Goal: Complete application form

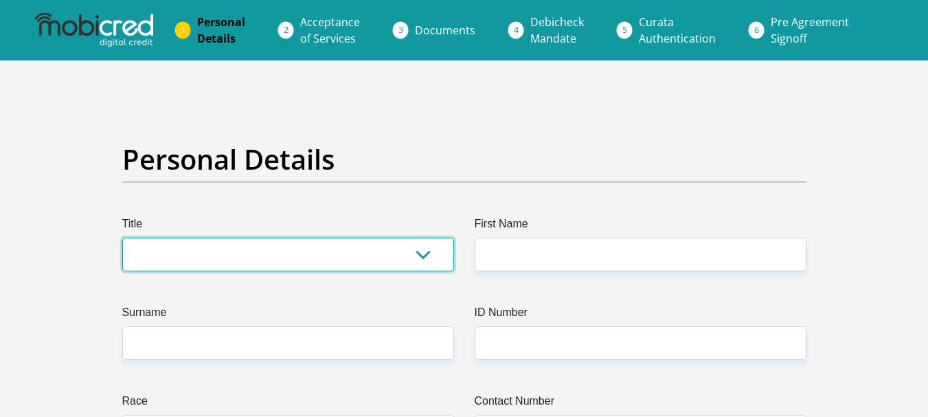
drag, startPoint x: 0, startPoint y: 0, endPoint x: 387, endPoint y: 260, distance: 465.6
click at [386, 260] on select "Mr Ms Mrs Dr Other" at bounding box center [288, 255] width 332 height 34
select select "Ms"
click at [122, 238] on select "Mr Ms Mrs Dr Other" at bounding box center [288, 255] width 332 height 34
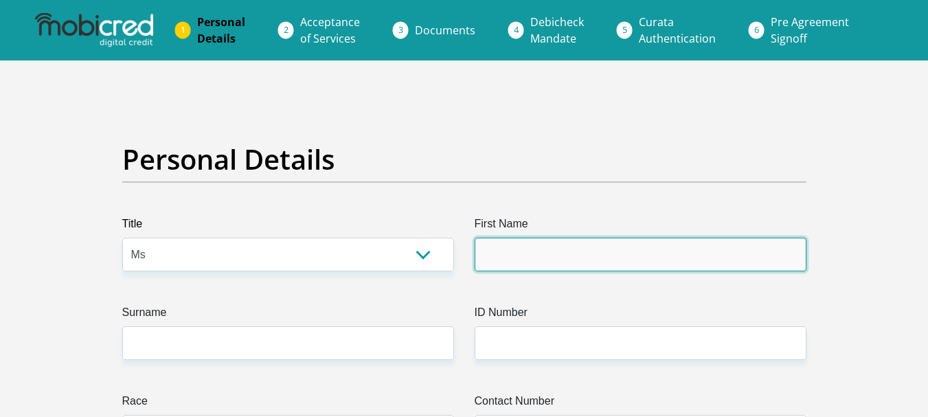
click at [514, 248] on input "First Name" at bounding box center [640, 255] width 332 height 34
type input "Pumelela"
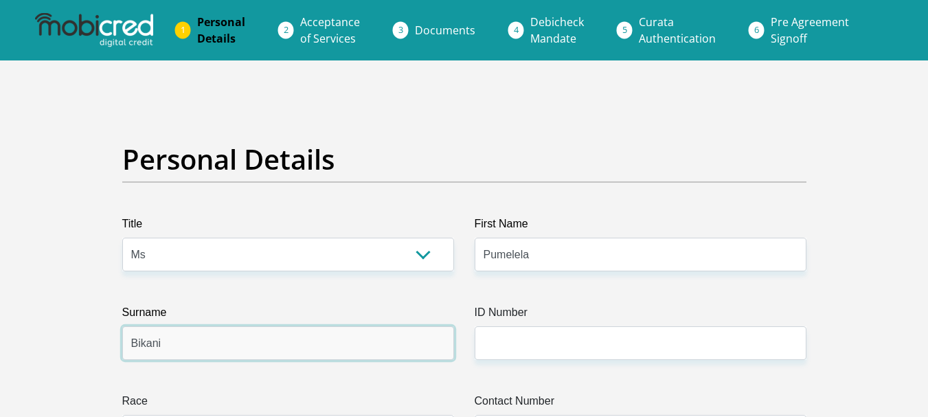
type input "Bikani"
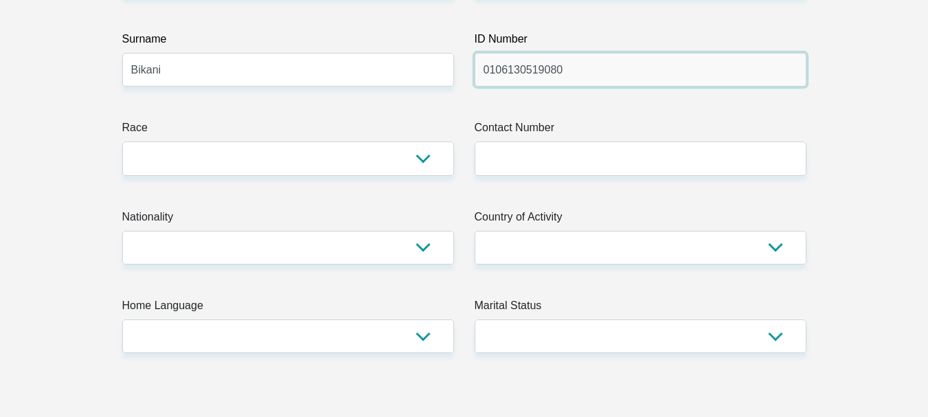
scroll to position [275, 0]
type input "0106130519080"
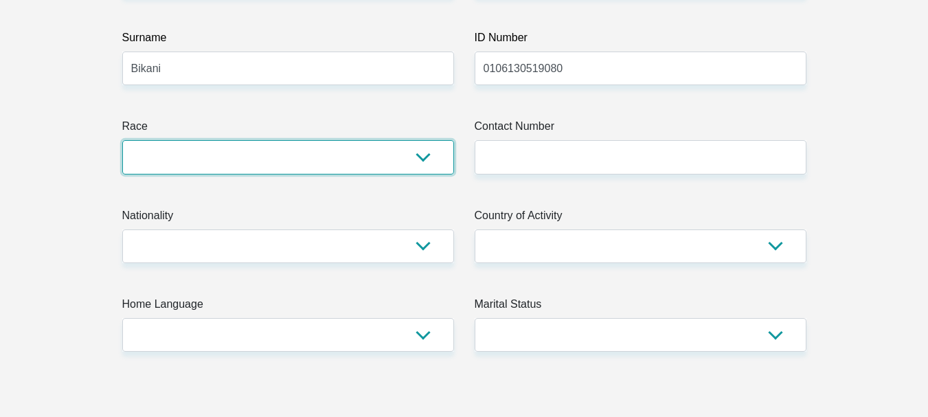
drag, startPoint x: 211, startPoint y: 148, endPoint x: 211, endPoint y: 139, distance: 9.0
click at [211, 148] on select "Black Coloured Indian White Other" at bounding box center [288, 157] width 332 height 34
select select "1"
click at [122, 140] on select "Black Coloured Indian White Other" at bounding box center [288, 157] width 332 height 34
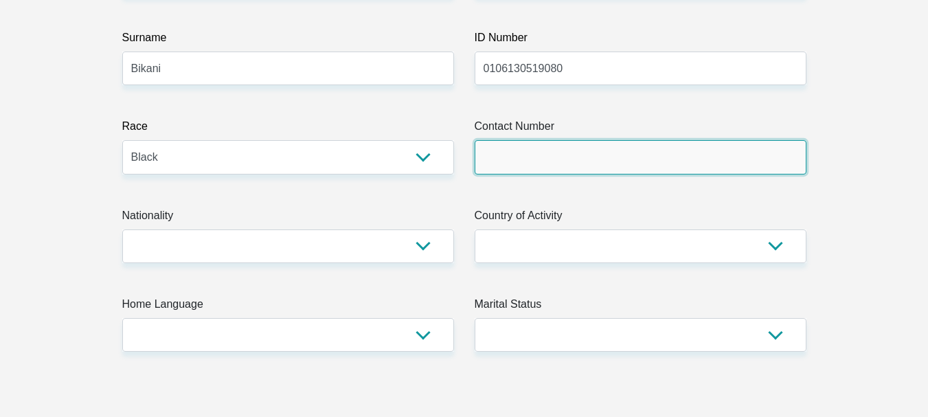
click at [494, 150] on input "Contact Number" at bounding box center [640, 157] width 332 height 34
type input "0658585586"
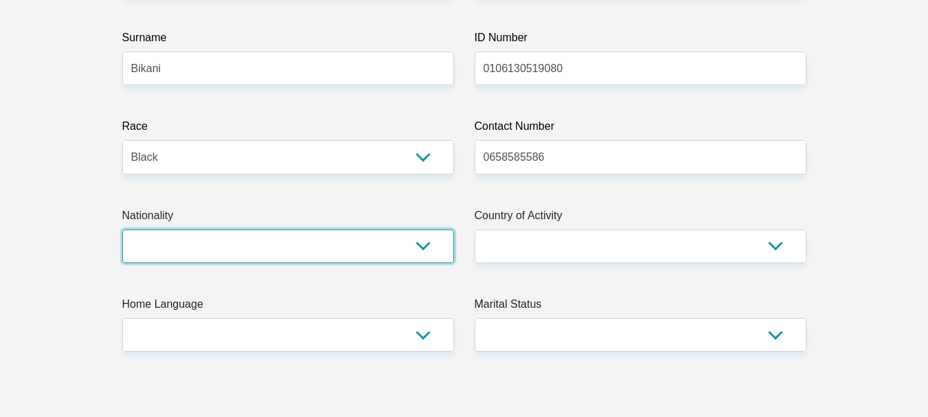
click at [352, 241] on select "South Africa Afghanistan Aland Islands Albania Algeria America Samoa American V…" at bounding box center [288, 246] width 332 height 34
select select "ZAF"
click at [122, 229] on select "South Africa Afghanistan Aland Islands Albania Algeria America Samoa American V…" at bounding box center [288, 246] width 332 height 34
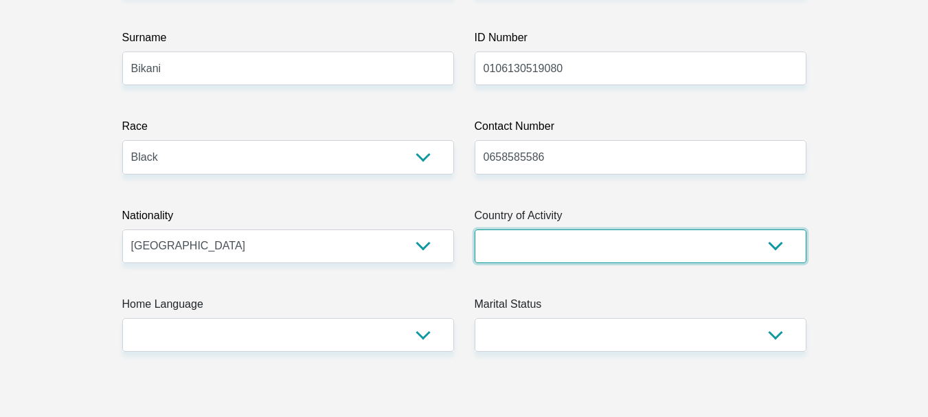
click at [567, 240] on select "South Africa Afghanistan Aland Islands Albania Algeria America Samoa American V…" at bounding box center [640, 246] width 332 height 34
select select "ZAF"
click at [474, 229] on select "South Africa Afghanistan Aland Islands Albania Algeria America Samoa American V…" at bounding box center [640, 246] width 332 height 34
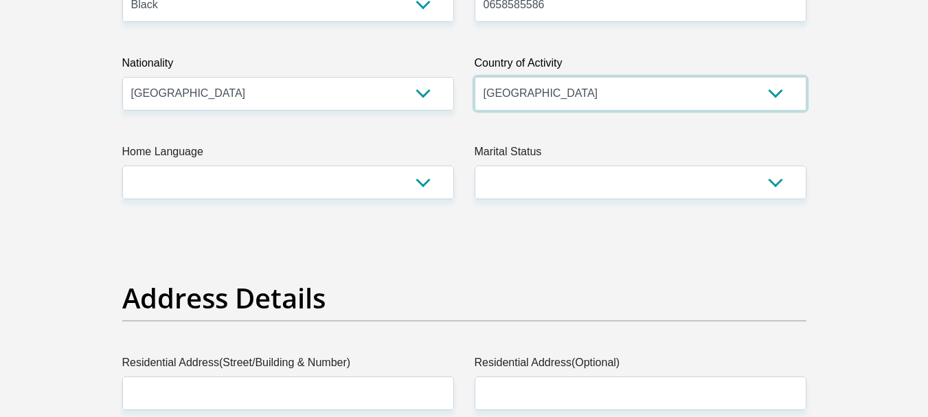
scroll to position [481, 0]
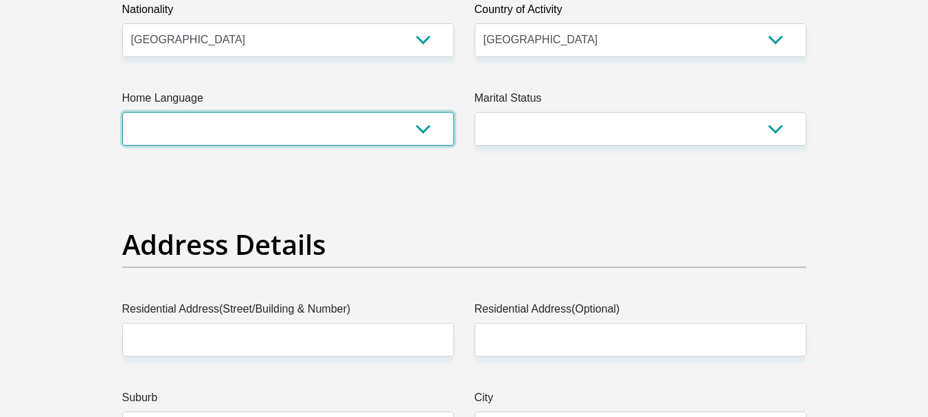
click at [246, 123] on select "Afrikaans English Sepedi South Ndebele Southern Sotho Swati Tsonga Tswana Venda…" at bounding box center [288, 129] width 332 height 34
select select "xho"
click at [122, 112] on select "Afrikaans English Sepedi South Ndebele Southern Sotho Swati Tsonga Tswana Venda…" at bounding box center [288, 129] width 332 height 34
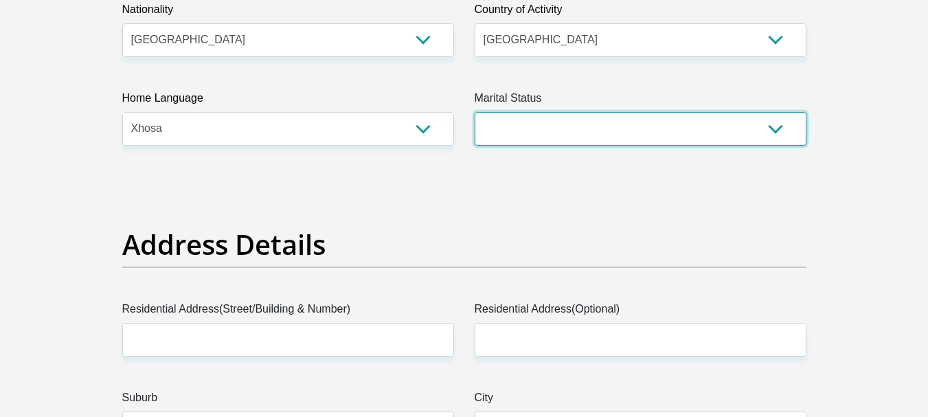
click at [555, 125] on select "Married ANC Single Divorced Widowed Married COP or Customary Law" at bounding box center [640, 129] width 332 height 34
select select "2"
click at [474, 112] on select "Married ANC Single Divorced Widowed Married COP or Customary Law" at bounding box center [640, 129] width 332 height 34
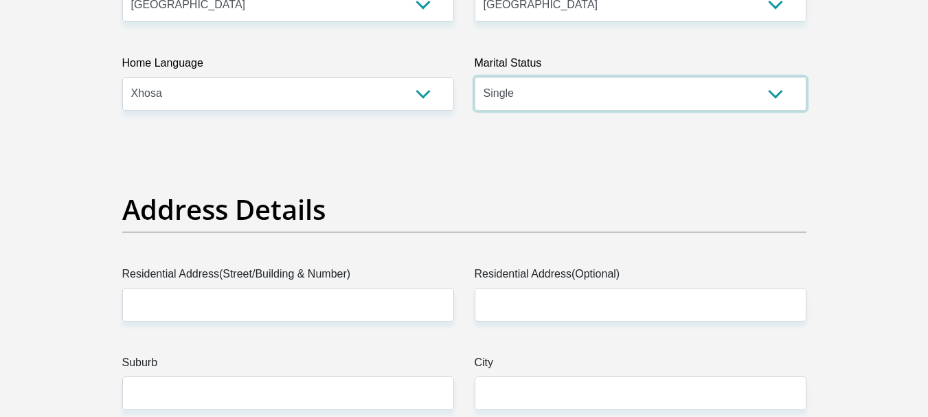
scroll to position [549, 0]
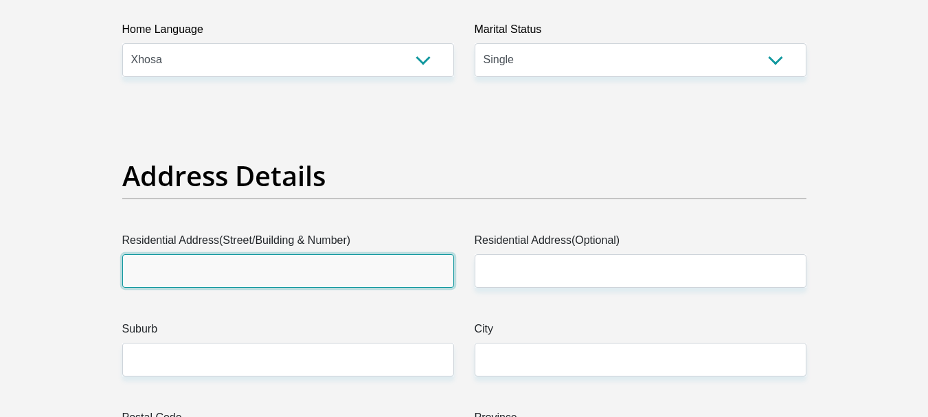
click at [321, 266] on input "Residential Address(Street/Building & Number)" at bounding box center [288, 271] width 332 height 34
type input "43"
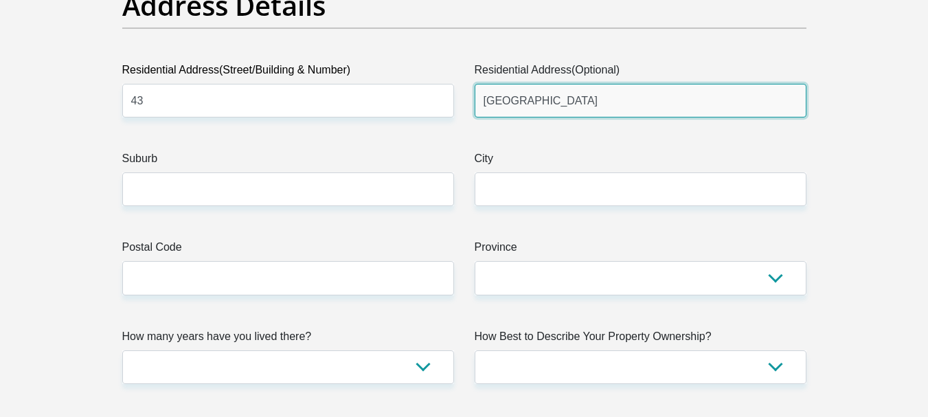
scroll to position [755, 0]
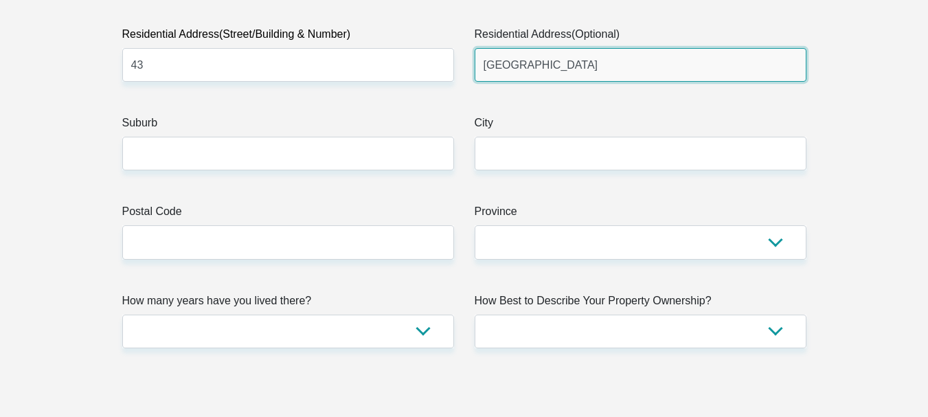
type input "Aphrodite Road"
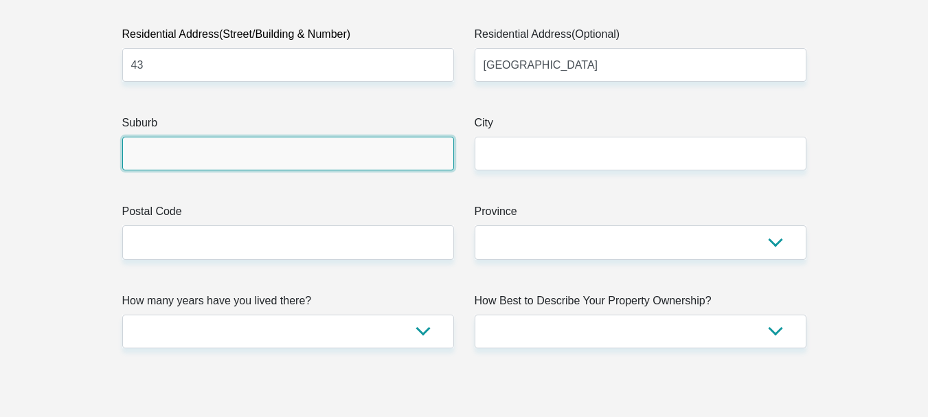
click at [220, 149] on input "Suburb" at bounding box center [288, 154] width 332 height 34
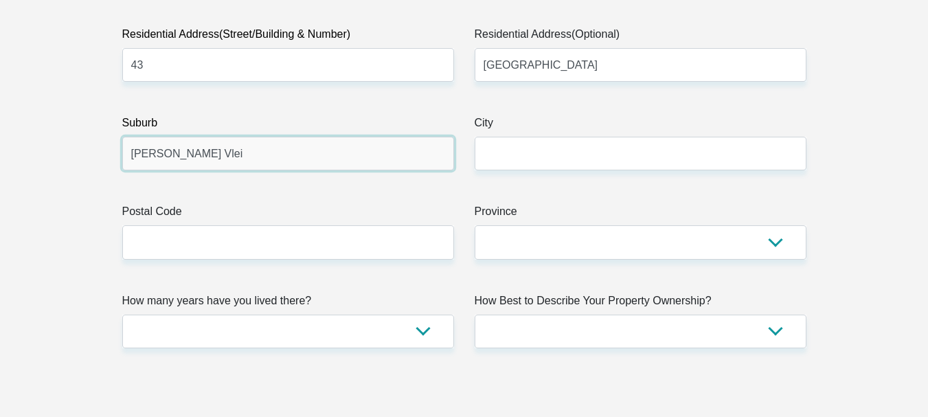
type input "Parsons Vlei"
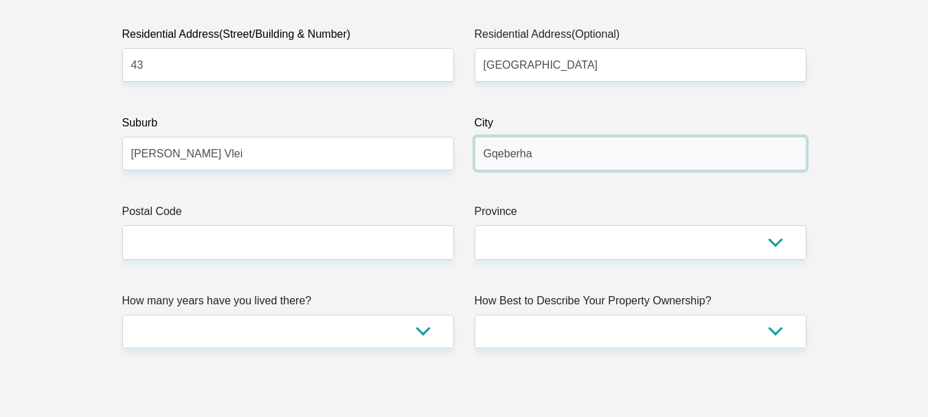
type input "Gqeberha"
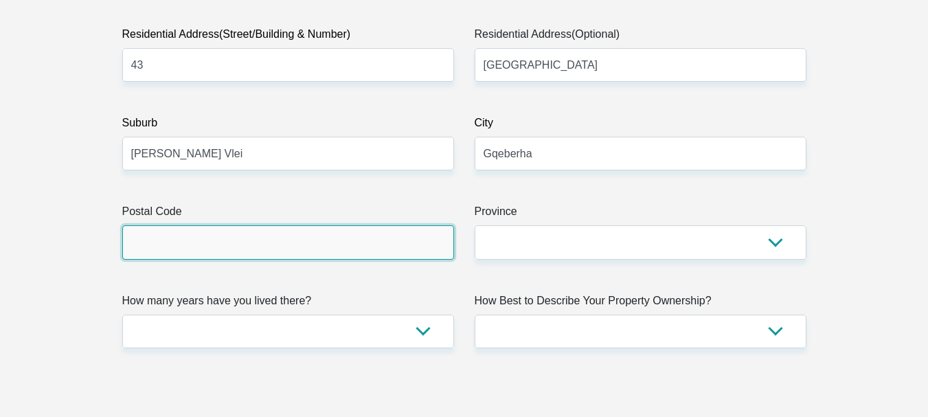
click at [292, 245] on input "Postal Code" at bounding box center [288, 242] width 332 height 34
type input "6025"
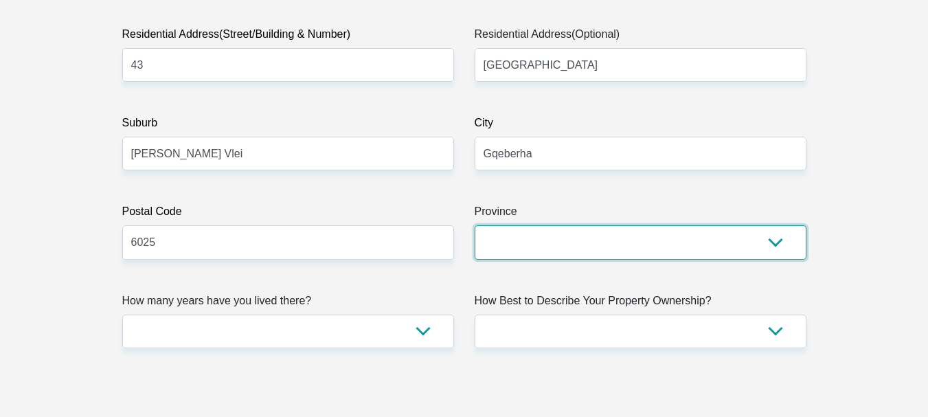
click at [713, 249] on select "Eastern Cape Free State Gauteng KwaZulu-Natal Limpopo Mpumalanga Northern Cape …" at bounding box center [640, 242] width 332 height 34
select select "Eastern Cape"
click at [474, 225] on select "Eastern Cape Free State Gauteng KwaZulu-Natal Limpopo Mpumalanga Northern Cape …" at bounding box center [640, 242] width 332 height 34
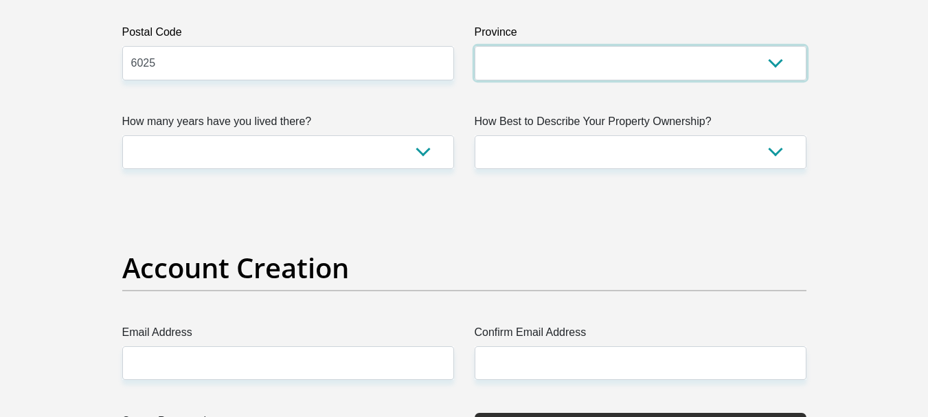
scroll to position [961, 0]
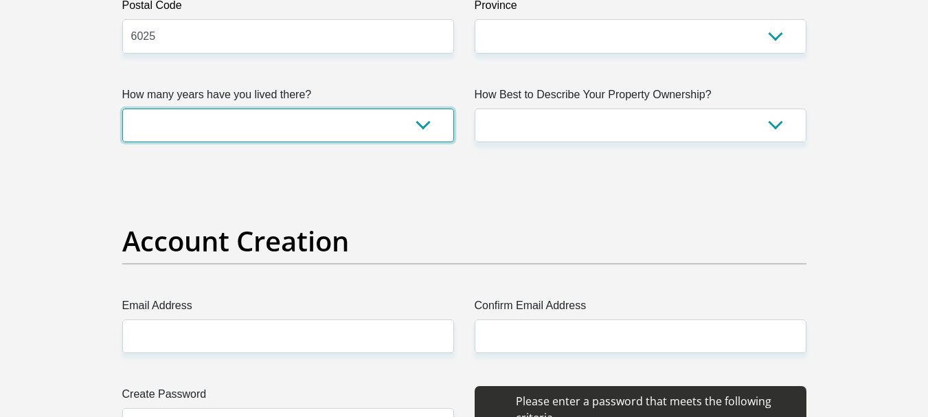
click at [343, 134] on select "less than 1 year 1-3 years 3-5 years 5+ years" at bounding box center [288, 125] width 332 height 34
select select "2"
click at [122, 108] on select "less than 1 year 1-3 years 3-5 years 5+ years" at bounding box center [288, 125] width 332 height 34
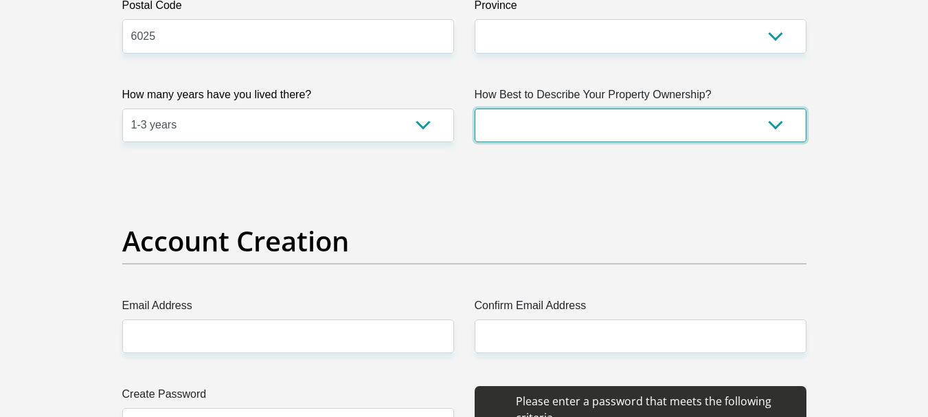
drag, startPoint x: 602, startPoint y: 133, endPoint x: 612, endPoint y: 135, distance: 9.8
click at [607, 130] on select "Owned Rented Family Owned Company Dwelling" at bounding box center [640, 125] width 332 height 34
select select "parents"
click at [474, 108] on select "Owned Rented Family Owned Company Dwelling" at bounding box center [640, 125] width 332 height 34
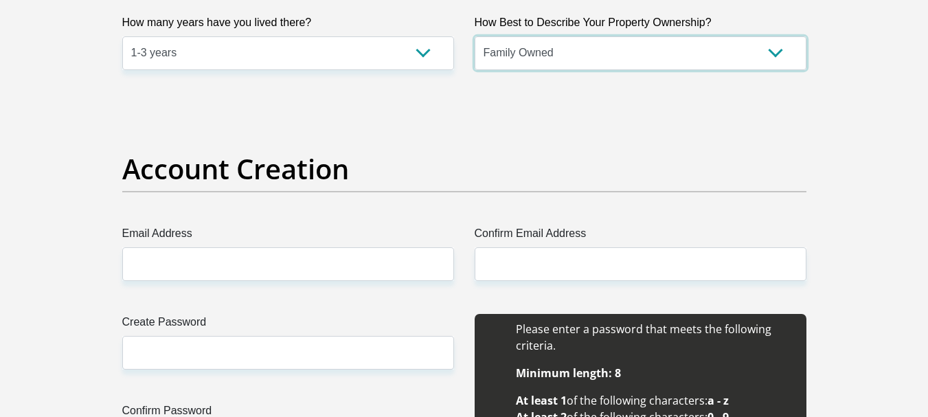
scroll to position [1167, 0]
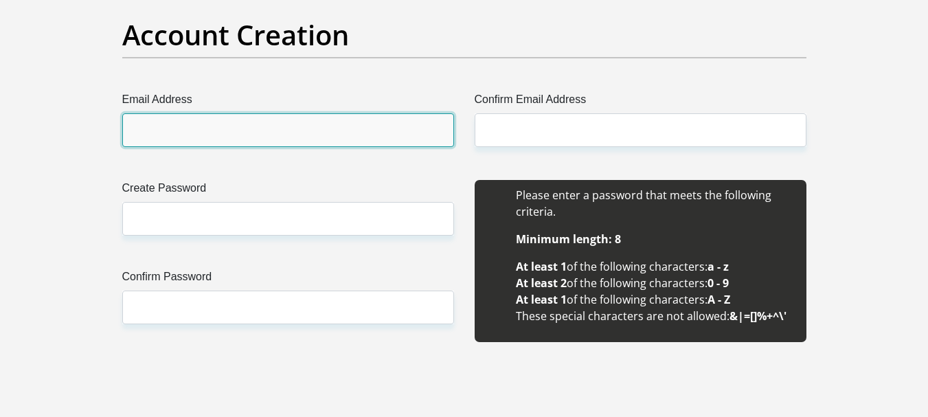
click at [323, 135] on input "Email Address" at bounding box center [288, 130] width 332 height 34
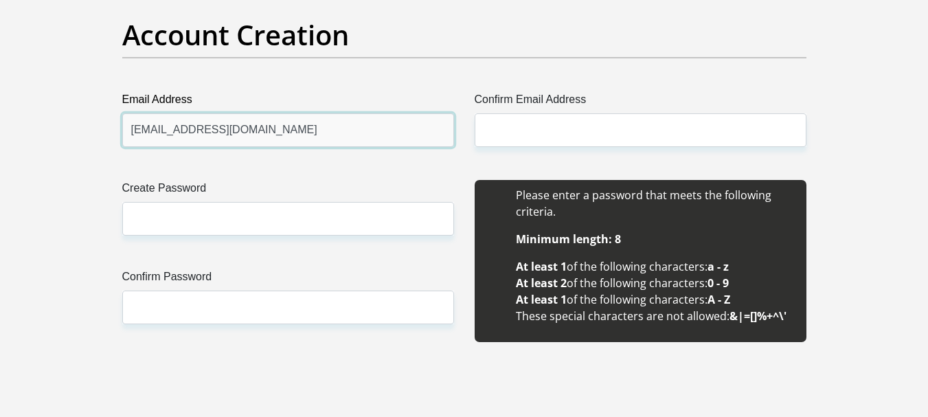
type input "pumelelabikani990@gmail.com"
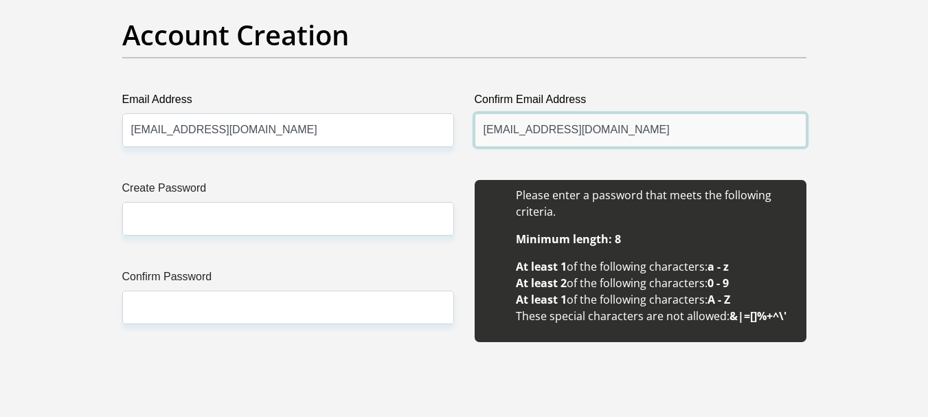
type input "pumelelabikani990@gmail.com"
drag, startPoint x: 345, startPoint y: 240, endPoint x: 354, endPoint y: 231, distance: 13.1
click at [349, 236] on div "Create Password Please input valid password Confirm Password" at bounding box center [288, 268] width 352 height 177
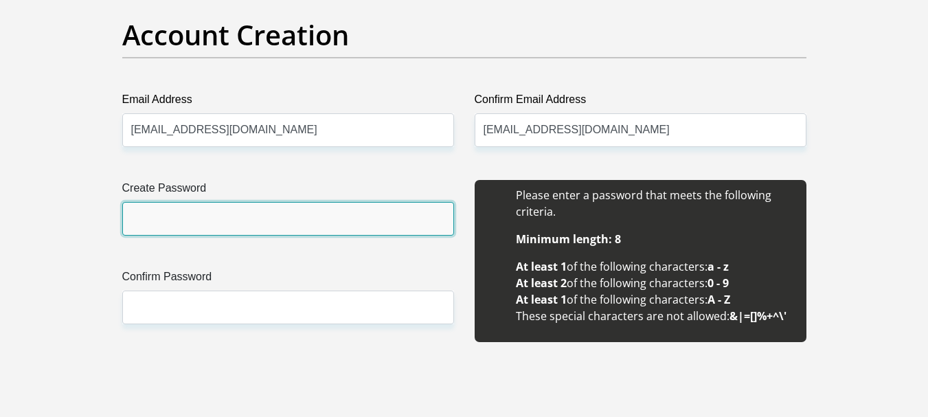
click at [246, 231] on input "Create Password" at bounding box center [288, 219] width 332 height 34
type input "001142Pumie#"
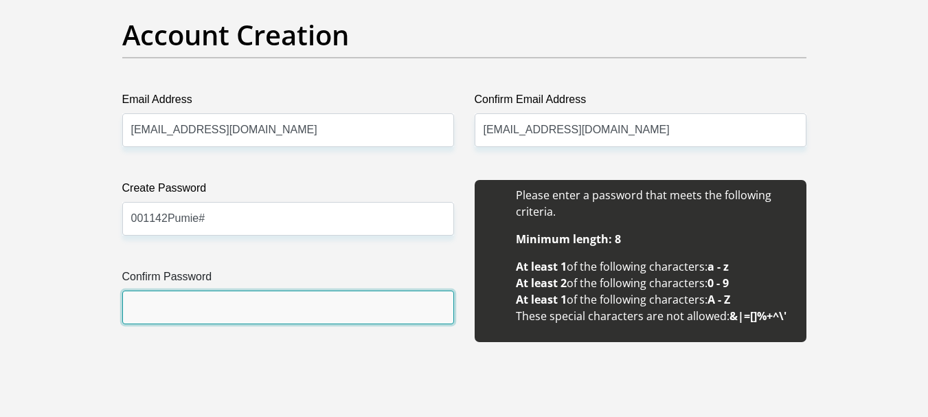
click at [294, 321] on input "Confirm Password" at bounding box center [288, 307] width 332 height 34
type input "001142Pumie#"
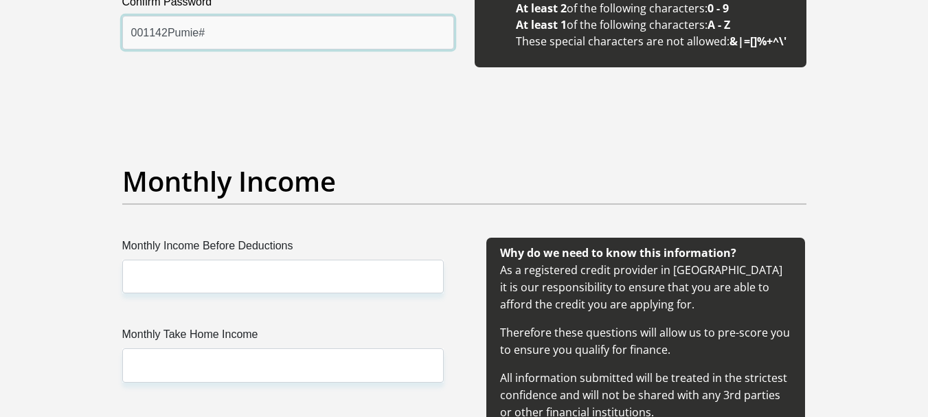
scroll to position [1511, 0]
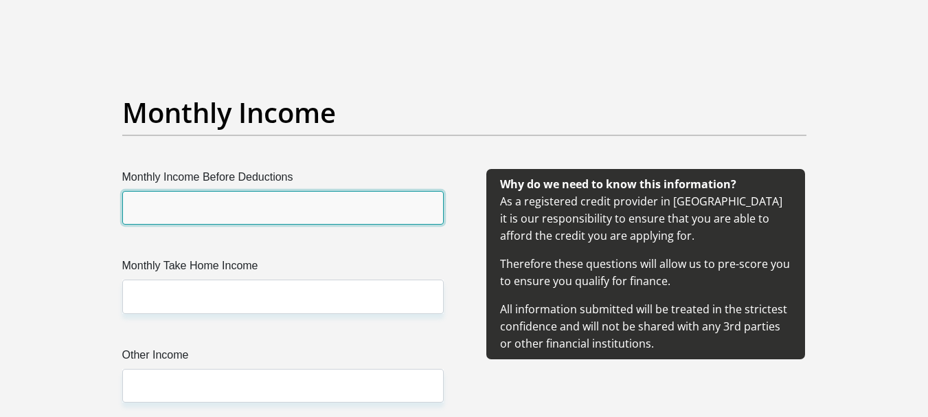
click at [284, 219] on input "Monthly Income Before Deductions" at bounding box center [282, 208] width 321 height 34
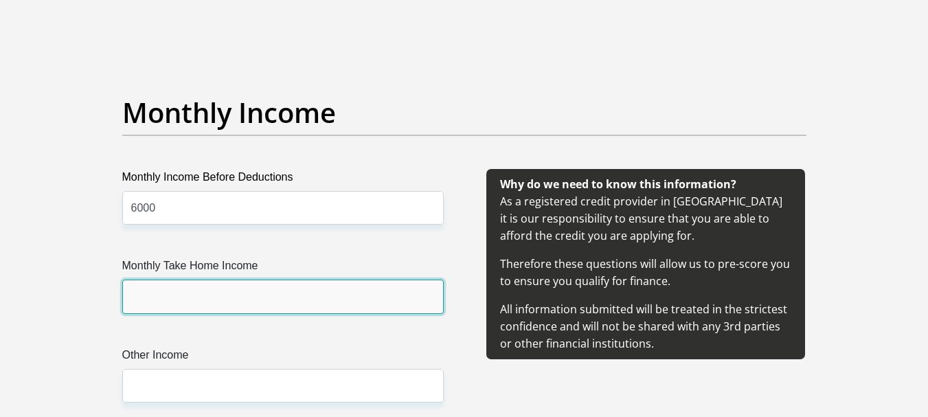
click at [410, 311] on input "Monthly Take Home Income" at bounding box center [282, 296] width 321 height 34
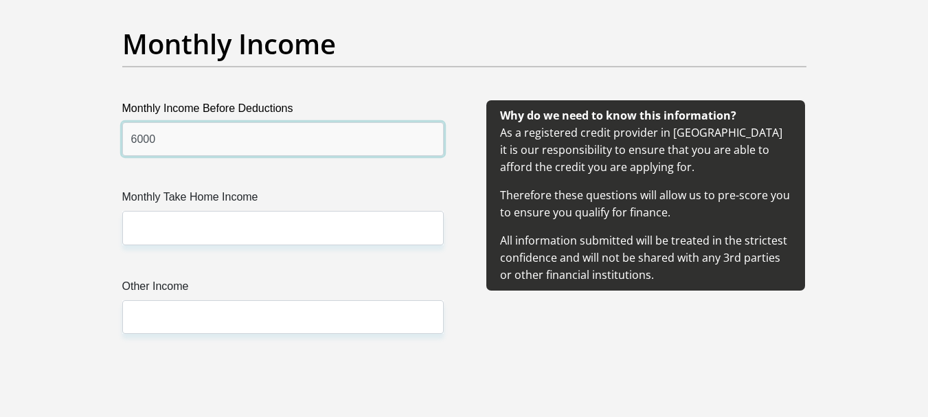
click at [194, 146] on input "6000" at bounding box center [282, 139] width 321 height 34
type input "6100"
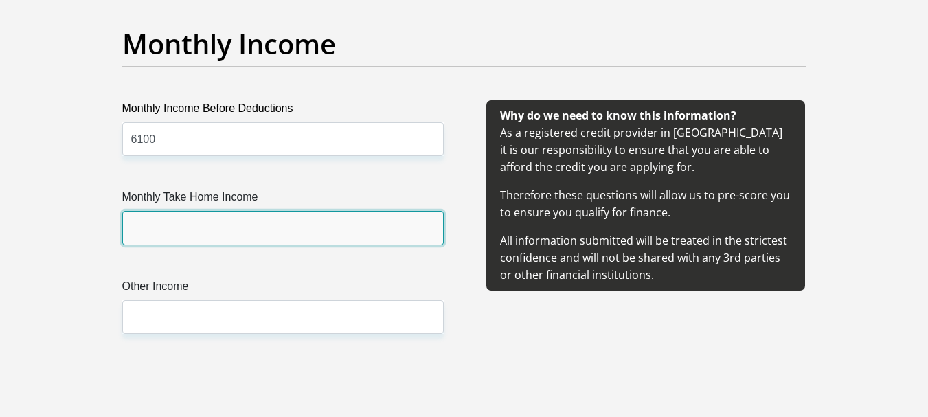
click at [196, 232] on input "Monthly Take Home Income" at bounding box center [282, 228] width 321 height 34
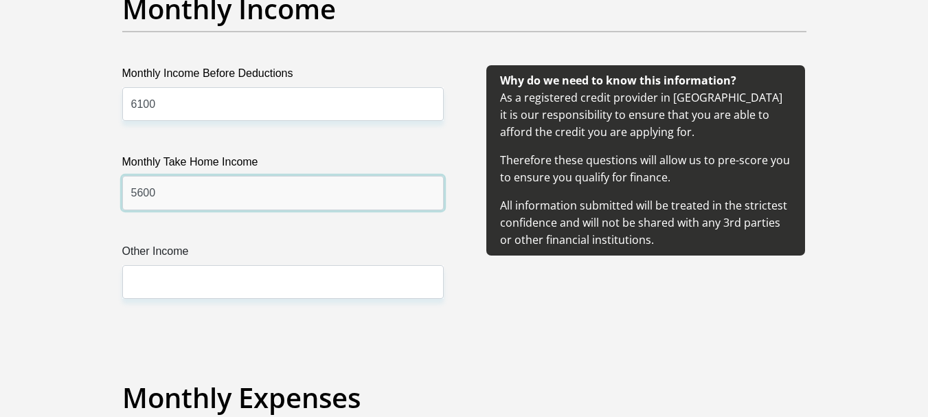
scroll to position [1648, 0]
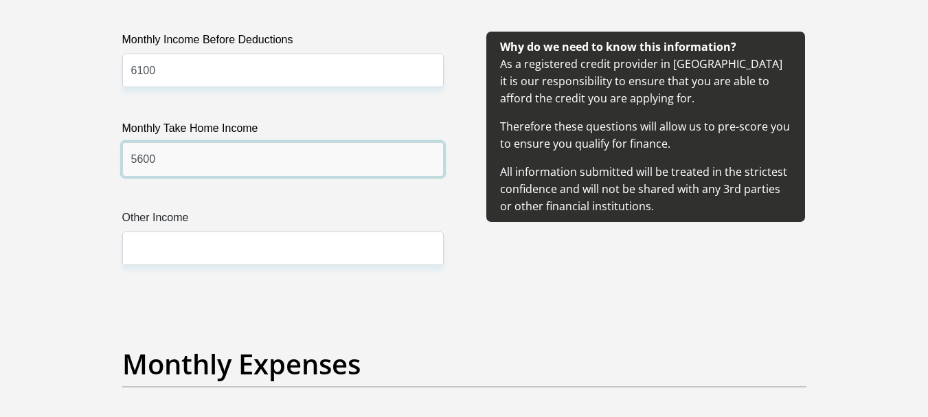
type input "5600"
click at [233, 266] on div "Monthly Income Before Deductions 6100 Monthly Take Home Income 5600 Other Income" at bounding box center [283, 165] width 363 height 266
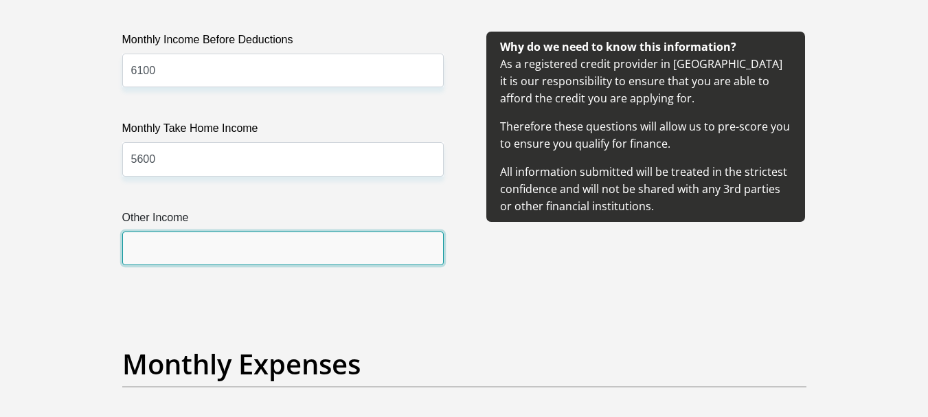
click at [213, 238] on input "Other Income" at bounding box center [282, 248] width 321 height 34
type input "0"
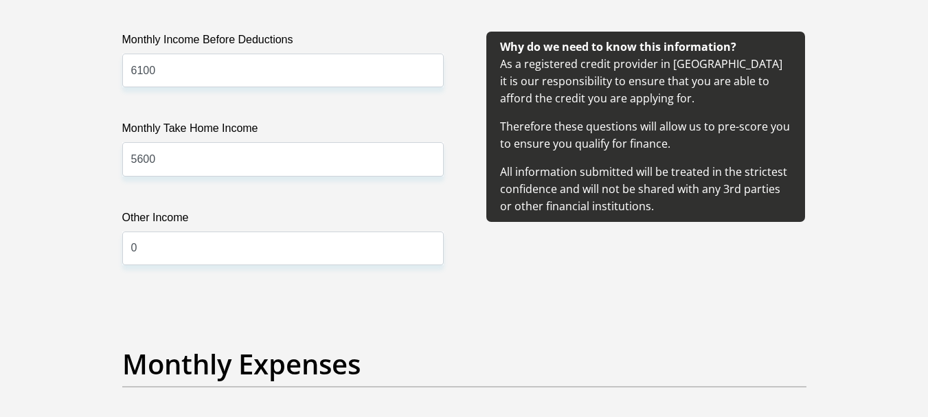
click at [284, 288] on div "Monthly Income Before Deductions 6100 Monthly Take Home Income 5600 Other Incom…" at bounding box center [283, 165] width 363 height 266
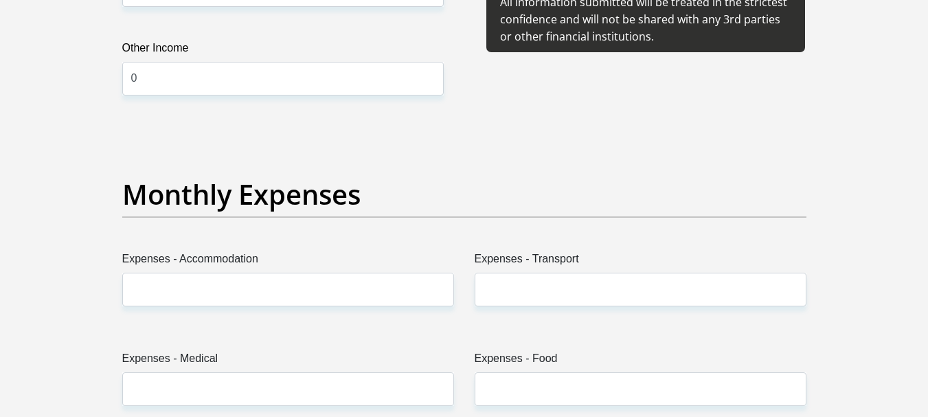
scroll to position [1854, 0]
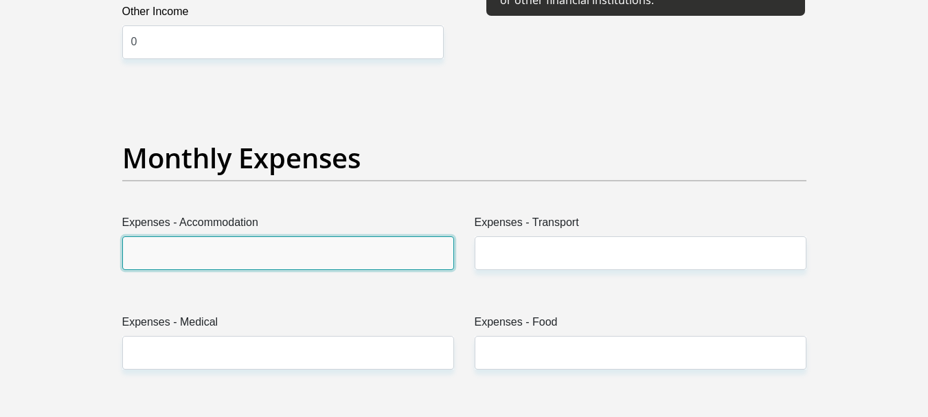
click at [289, 264] on input "Expenses - Accommodation" at bounding box center [288, 253] width 332 height 34
type input "0"
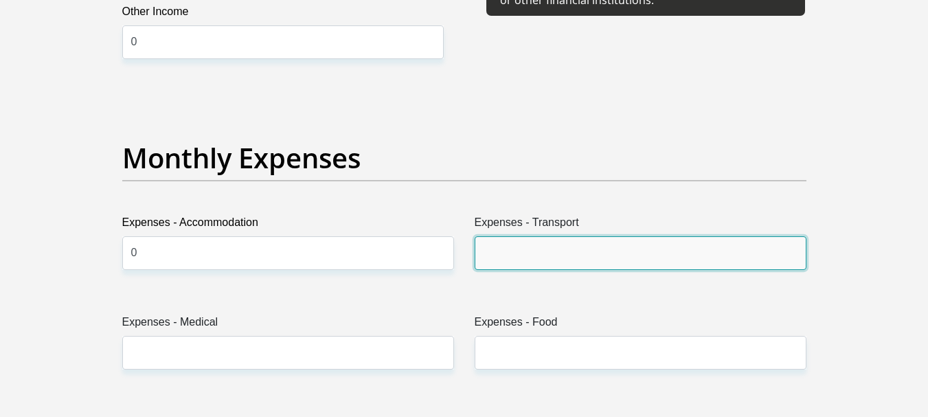
click at [654, 255] on input "Expenses - Transport" at bounding box center [640, 253] width 332 height 34
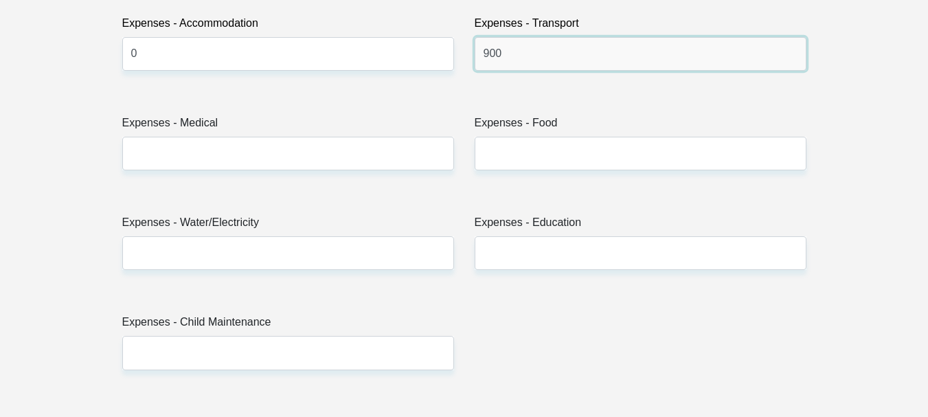
scroll to position [2060, 0]
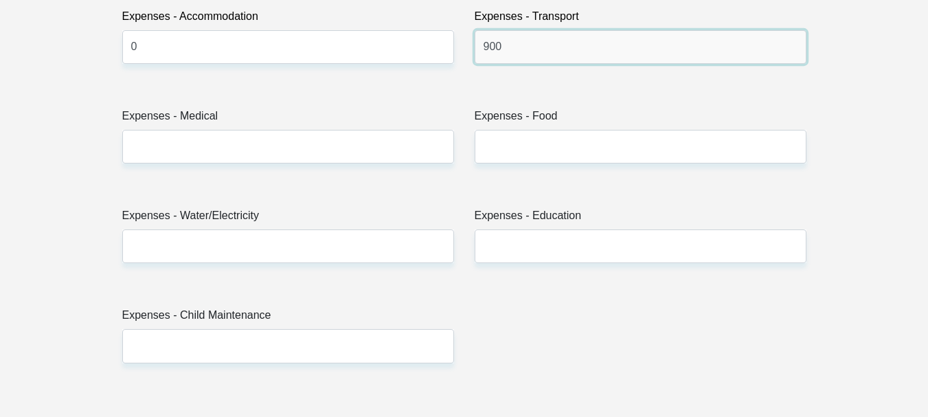
type input "900"
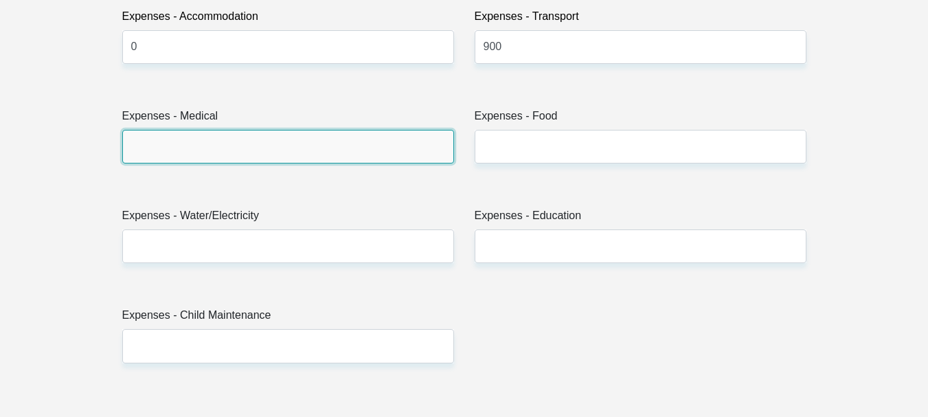
click at [356, 148] on input "Expenses - Medical" at bounding box center [288, 147] width 332 height 34
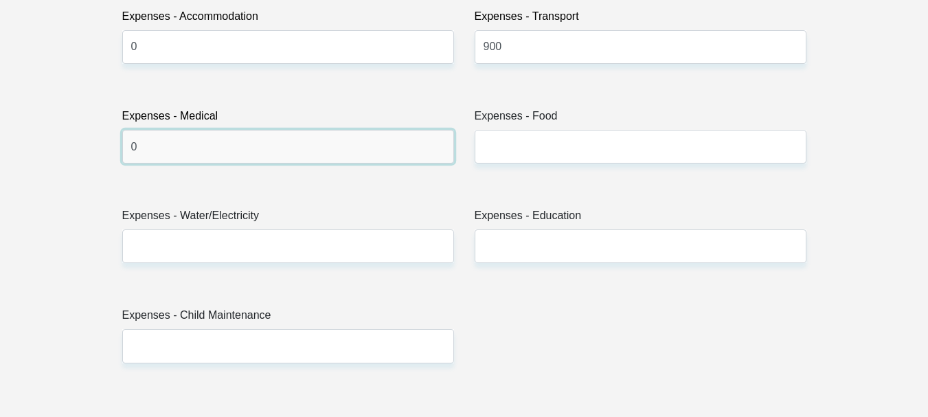
type input "0"
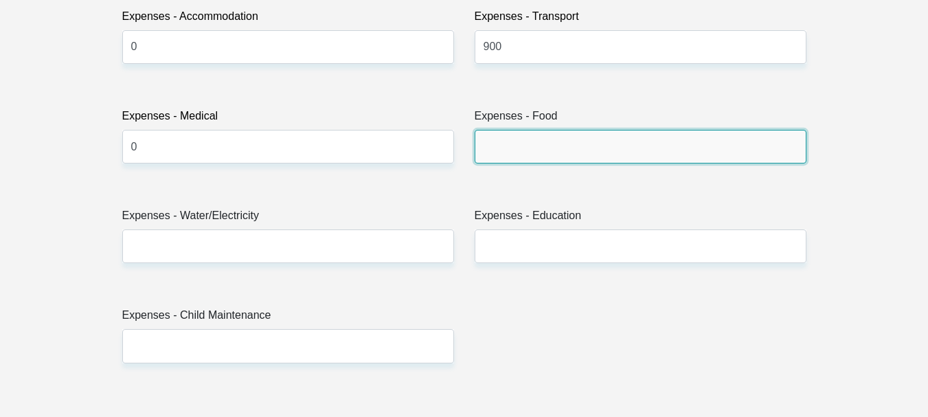
click at [593, 133] on input "Expenses - Food" at bounding box center [640, 147] width 332 height 34
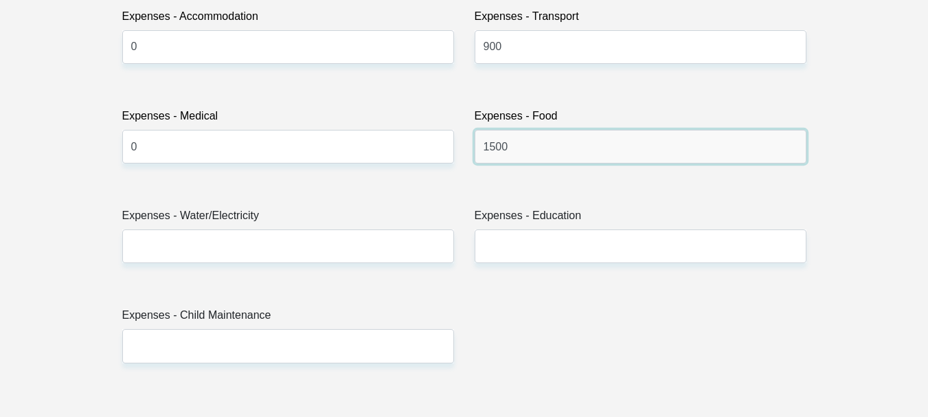
type input "1500"
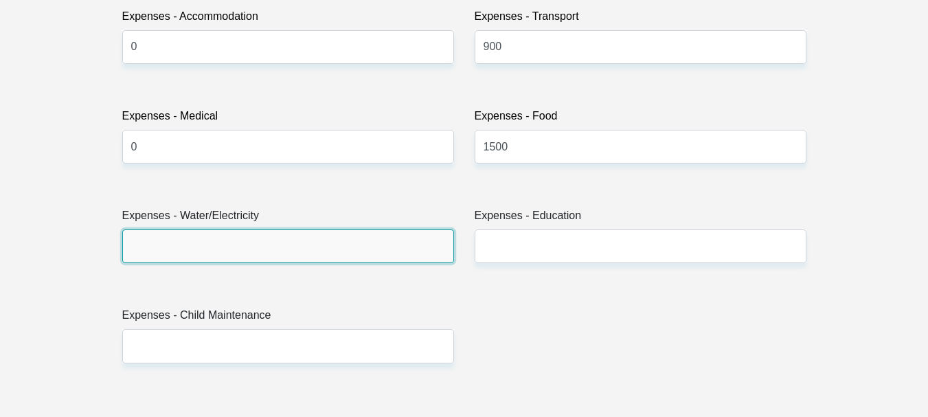
drag, startPoint x: 156, startPoint y: 240, endPoint x: 165, endPoint y: 178, distance: 63.2
click at [164, 242] on input "Expenses - Water/Electricity" at bounding box center [288, 246] width 332 height 34
type input "0"
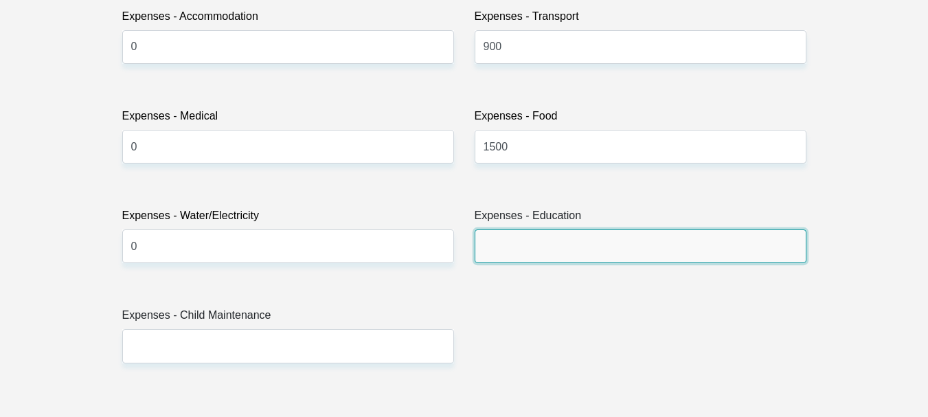
click at [569, 244] on input "Expenses - Education" at bounding box center [640, 246] width 332 height 34
type input "0"
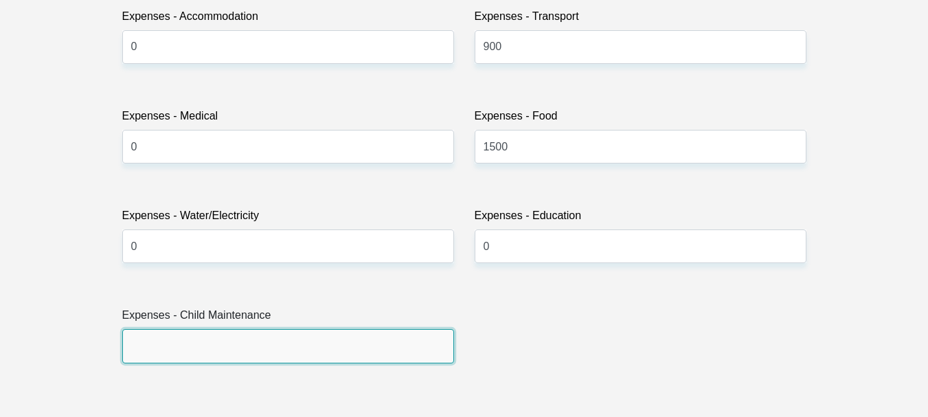
click at [273, 349] on input "Expenses - Child Maintenance" at bounding box center [288, 346] width 332 height 34
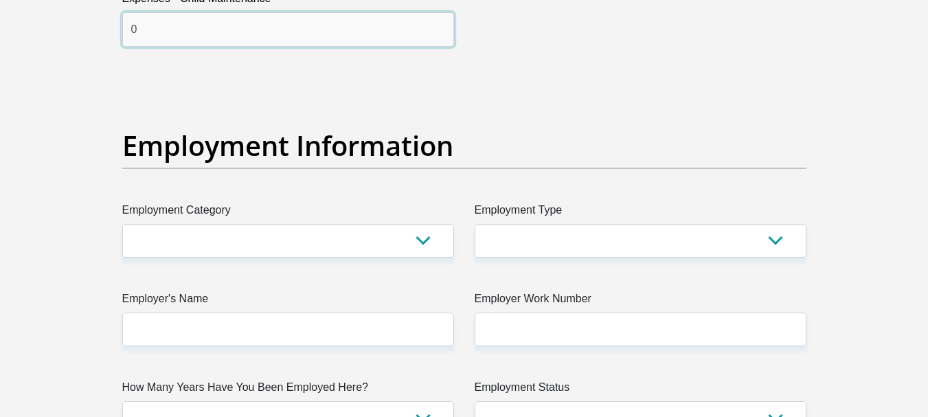
scroll to position [2403, 0]
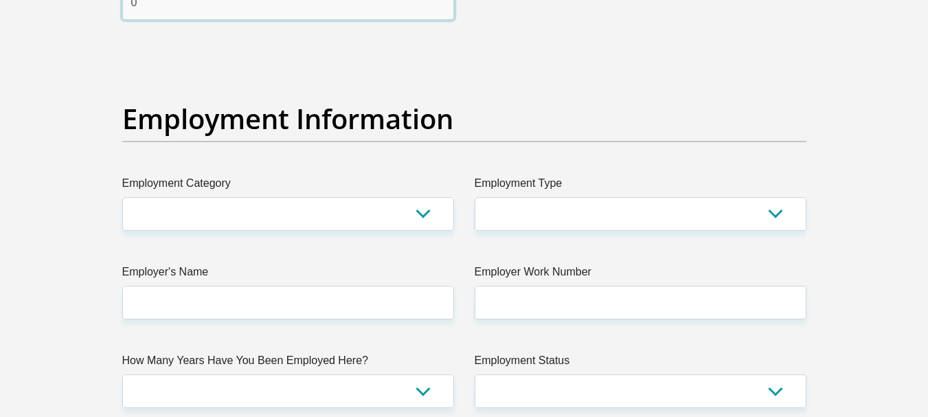
type input "0"
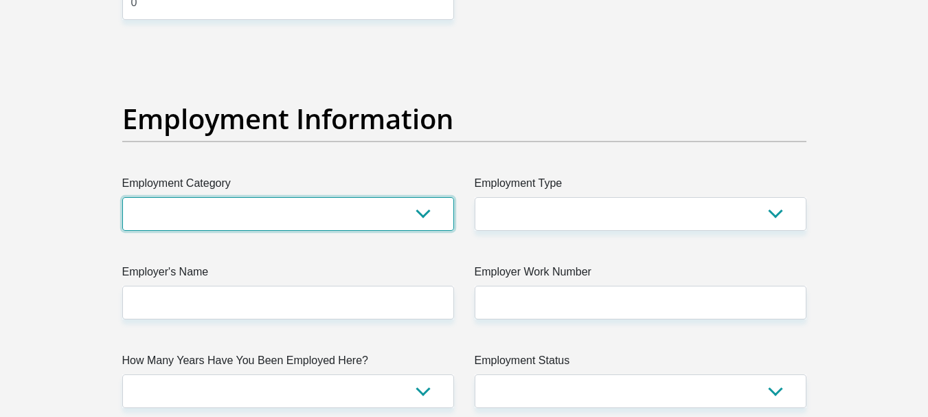
click at [332, 228] on select "AGRICULTURE ALCOHOL & TOBACCO CONSTRUCTION MATERIALS METALLURGY EQUIPMENT FOR R…" at bounding box center [288, 214] width 332 height 34
select select "53"
click at [122, 197] on select "AGRICULTURE ALCOHOL & TOBACCO CONSTRUCTION MATERIALS METALLURGY EQUIPMENT FOR R…" at bounding box center [288, 214] width 332 height 34
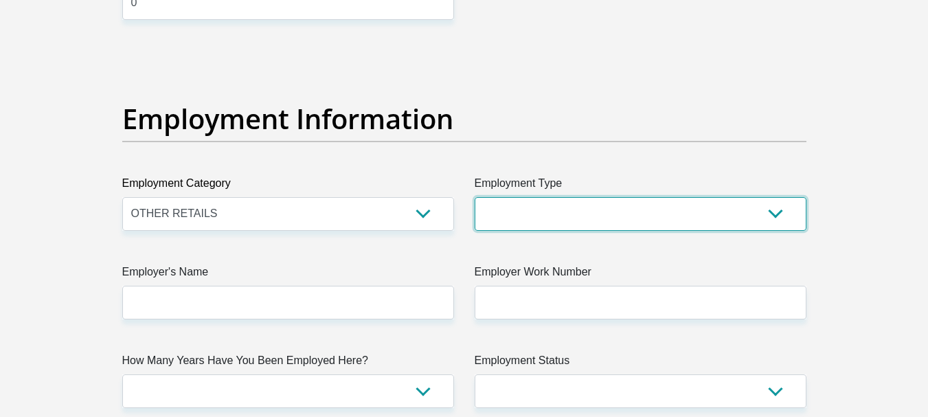
click at [586, 206] on select "College/Lecturer Craft Seller Creative Driver Executive Farmer Forces - Non Com…" at bounding box center [640, 214] width 332 height 34
select select "Unknown/Other"
click at [474, 197] on select "College/Lecturer Craft Seller Creative Driver Executive Farmer Forces - Non Com…" at bounding box center [640, 214] width 332 height 34
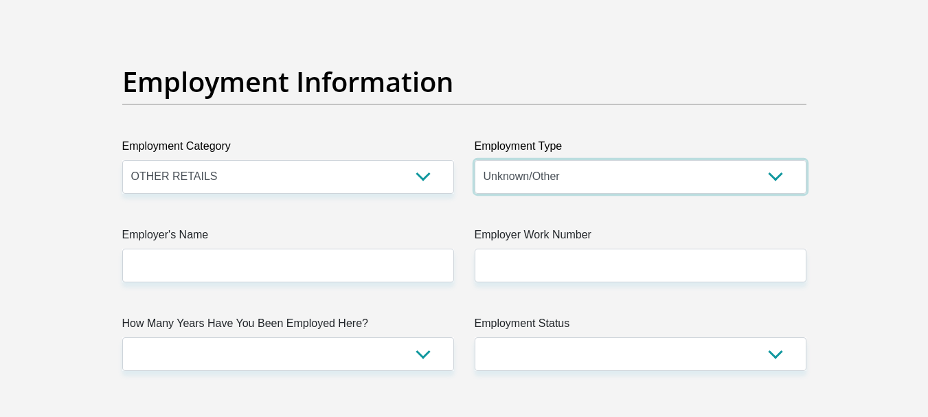
scroll to position [2472, 0]
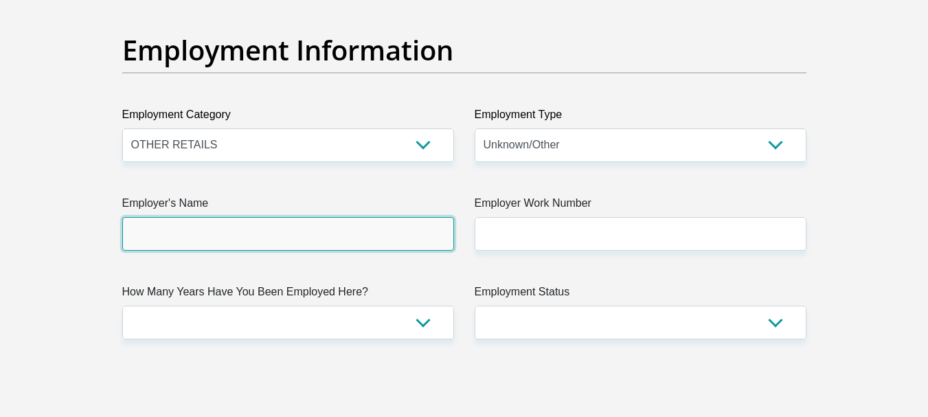
click at [363, 234] on input "Employer's Name" at bounding box center [288, 234] width 332 height 34
type input "Arnold"
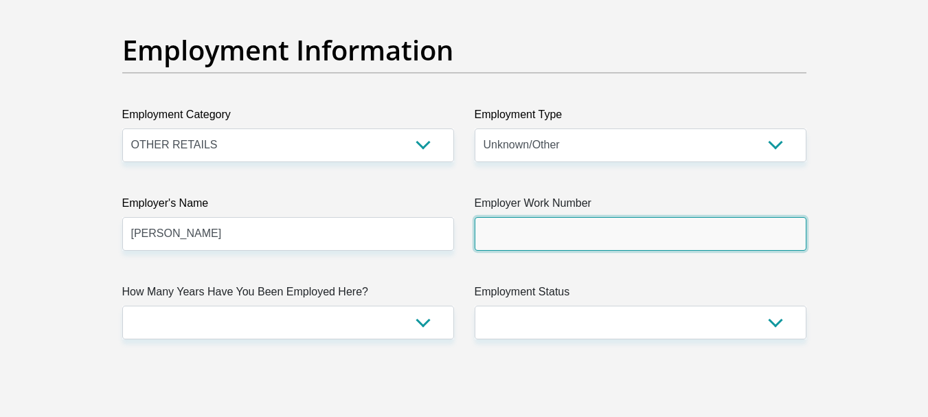
click at [560, 229] on input "Employer Work Number" at bounding box center [640, 234] width 332 height 34
type input "0414502554"
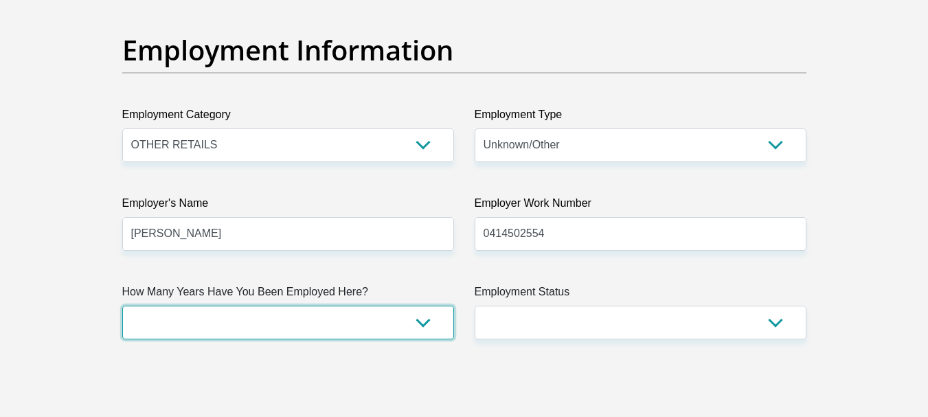
click at [303, 321] on select "less than 1 year 1-3 years 3-5 years 5+ years" at bounding box center [288, 323] width 332 height 34
select select "6"
click at [122, 306] on select "less than 1 year 1-3 years 3-5 years 5+ years" at bounding box center [288, 323] width 332 height 34
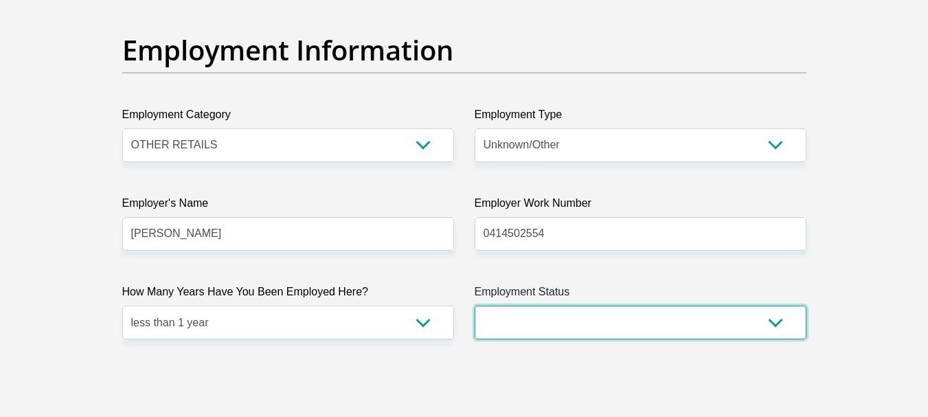
click at [613, 315] on select "Permanent/Full-time Part-time/Casual Contract Worker Self-Employed Housewife Re…" at bounding box center [640, 323] width 332 height 34
select select "3"
click at [474, 306] on select "Permanent/Full-time Part-time/Casual Contract Worker Self-Employed Housewife Re…" at bounding box center [640, 323] width 332 height 34
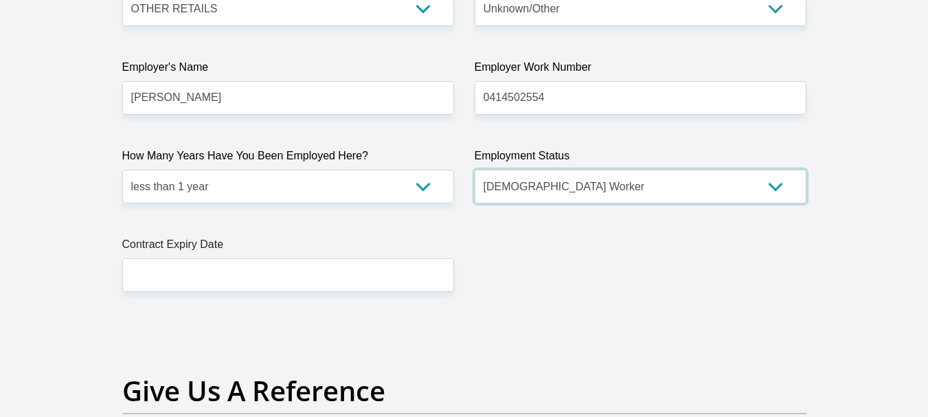
scroll to position [2609, 0]
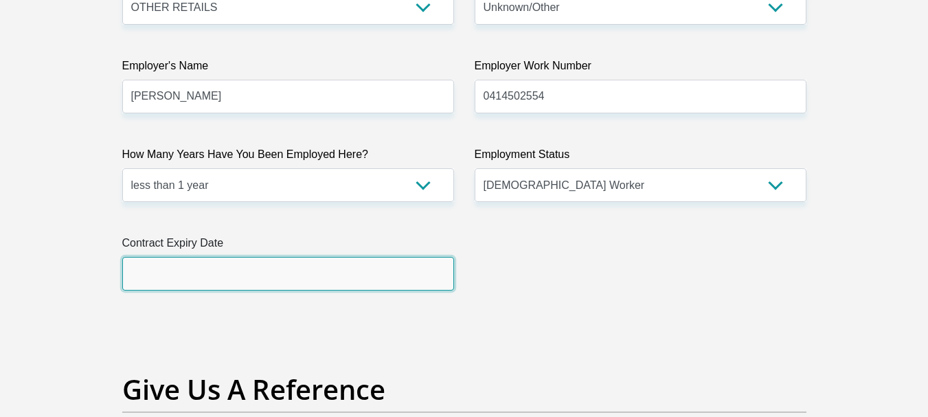
click at [133, 272] on input "text" at bounding box center [288, 274] width 332 height 34
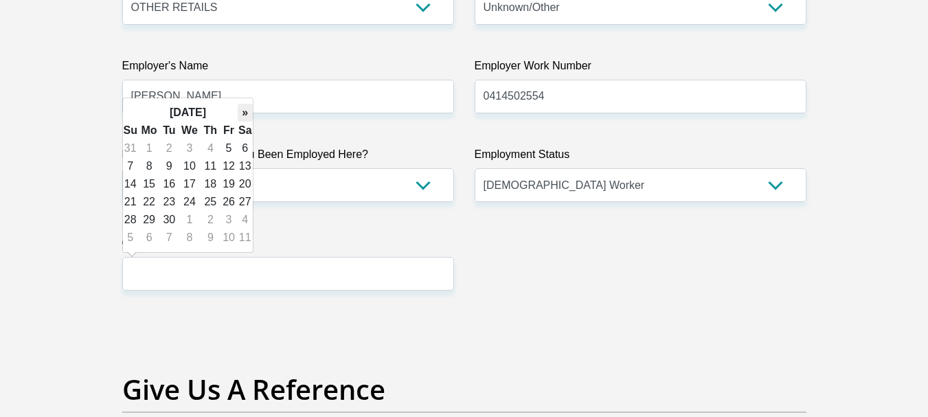
click at [244, 117] on th "»" at bounding box center [245, 113] width 15 height 18
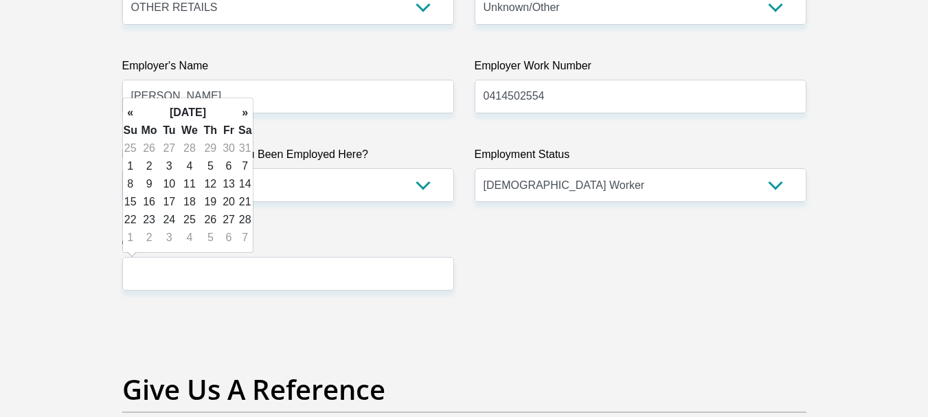
click at [244, 117] on th "»" at bounding box center [245, 113] width 15 height 18
click at [242, 115] on th "»" at bounding box center [245, 113] width 15 height 18
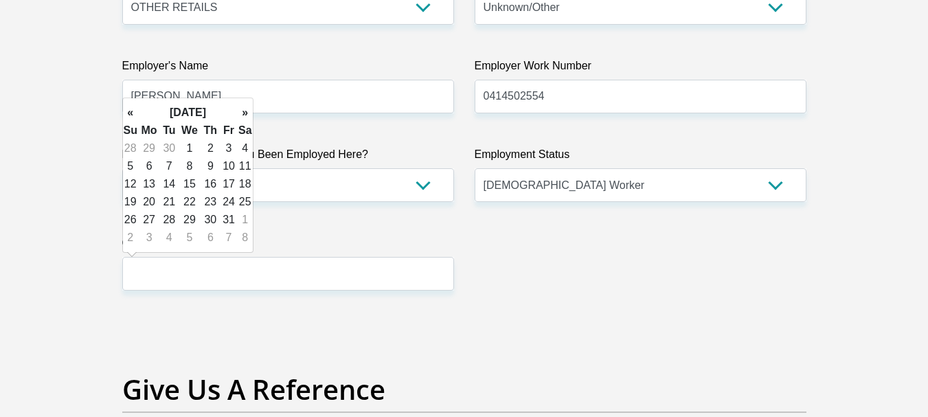
click at [241, 114] on th "»" at bounding box center [245, 113] width 15 height 18
click at [242, 113] on th "»" at bounding box center [245, 113] width 15 height 18
click at [133, 116] on th "«" at bounding box center [130, 113] width 15 height 18
click at [192, 219] on td "30" at bounding box center [189, 220] width 23 height 18
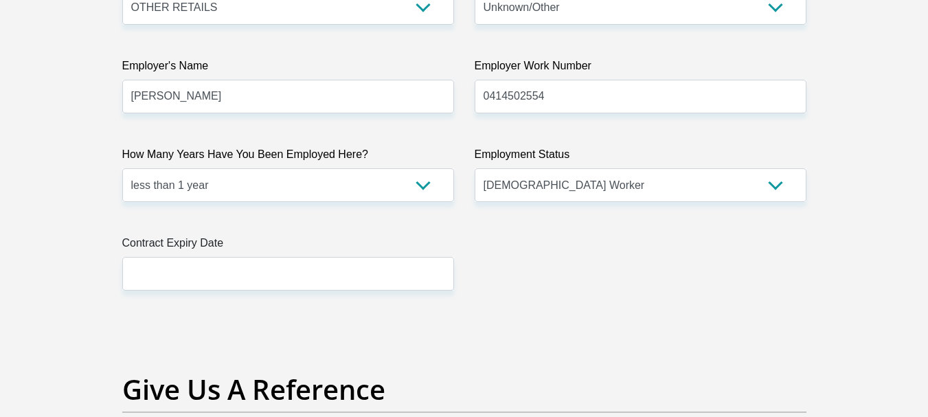
type input "2026/09/30"
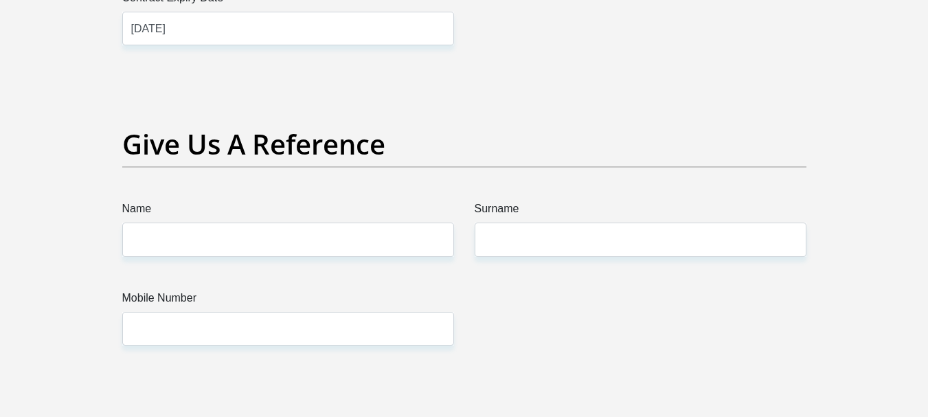
scroll to position [2884, 0]
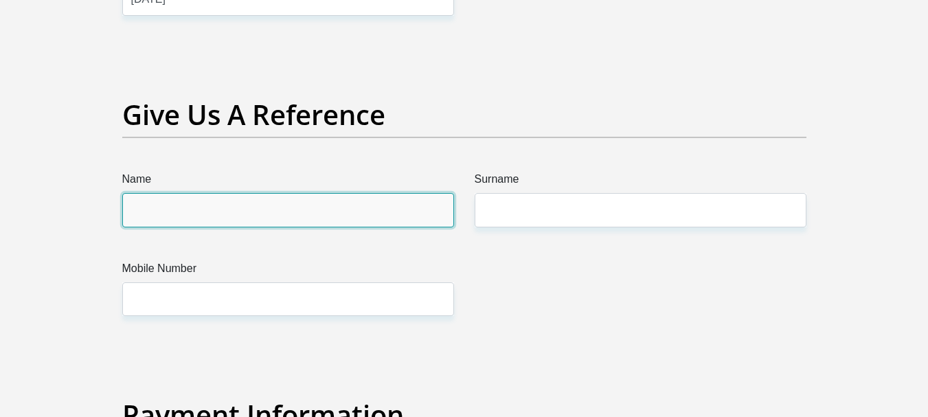
click at [367, 218] on input "Name" at bounding box center [288, 210] width 332 height 34
type input "Nontobeko"
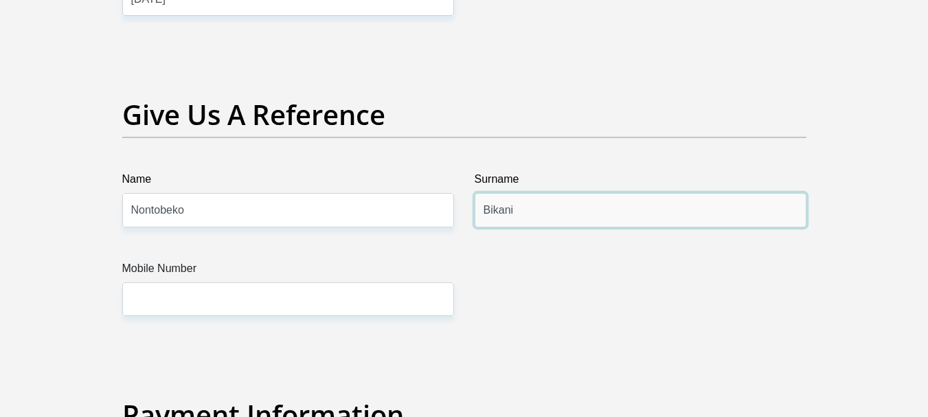
type input "Bikani"
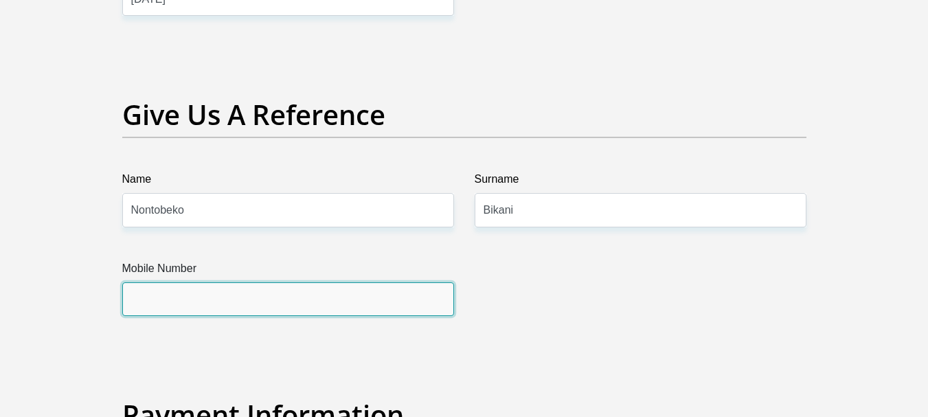
click at [347, 292] on input "Mobile Number" at bounding box center [288, 299] width 332 height 34
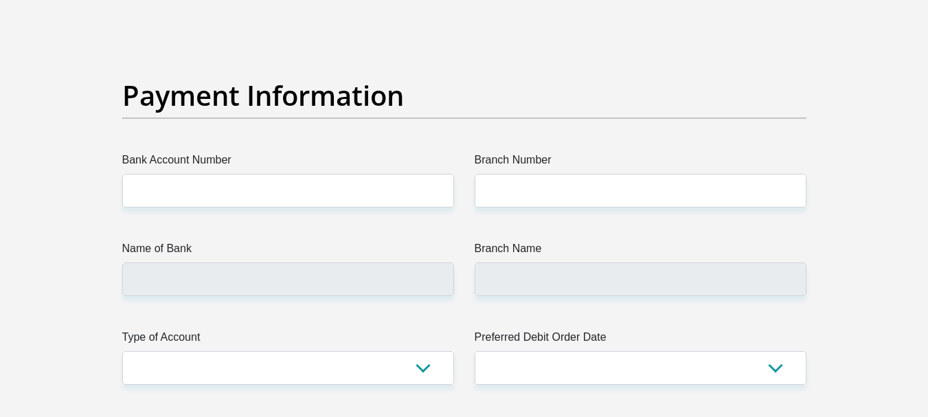
scroll to position [3227, 0]
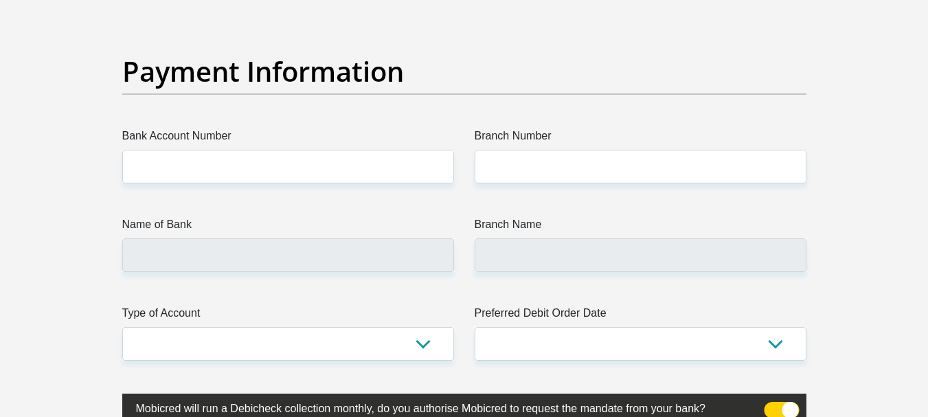
type input "0731087737"
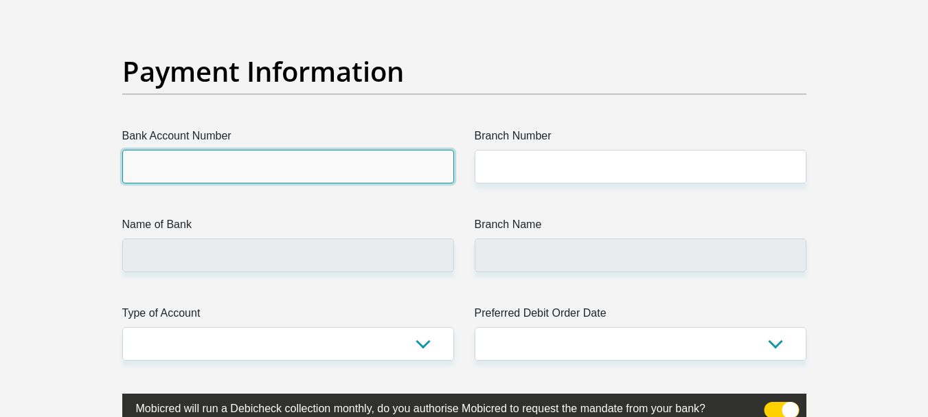
click at [310, 180] on input "Bank Account Number" at bounding box center [288, 167] width 332 height 34
type input "1489025780"
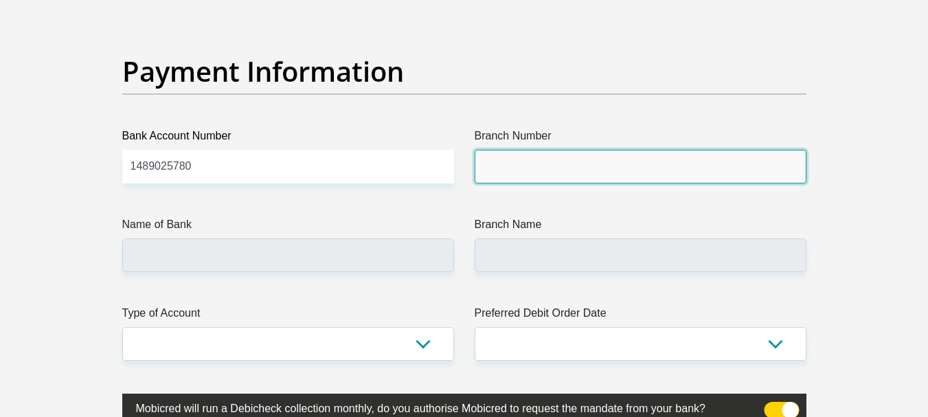
click at [543, 150] on input "Branch Number" at bounding box center [640, 167] width 332 height 34
type input "470010"
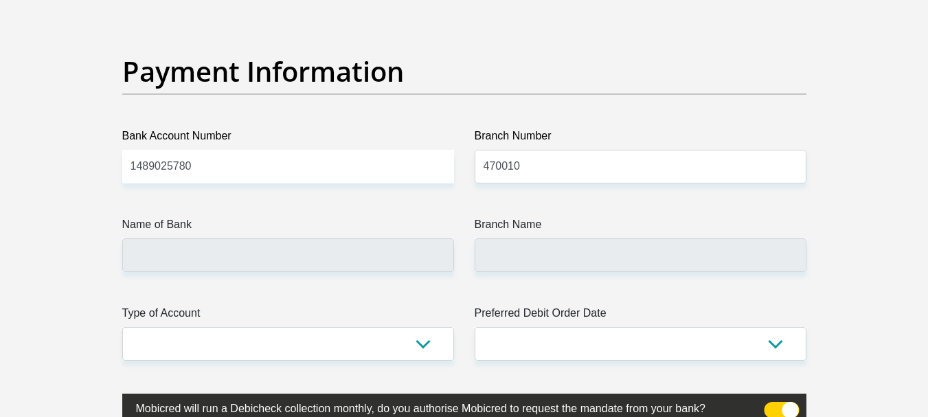
click at [324, 223] on label "Name of Bank" at bounding box center [288, 227] width 332 height 22
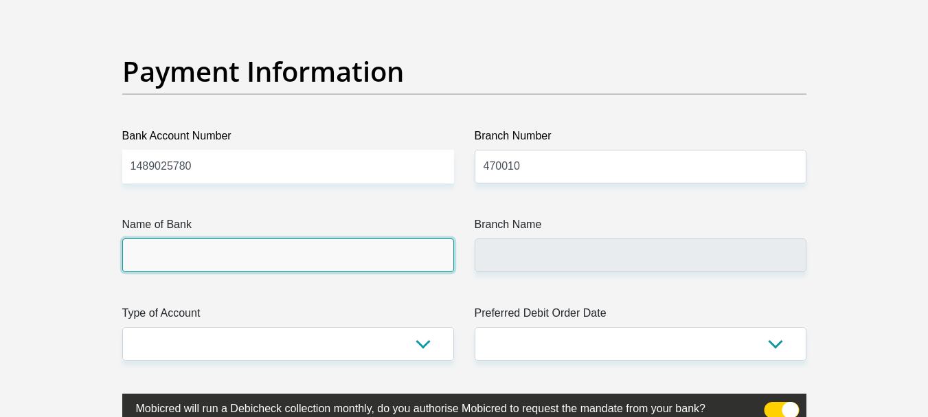
click at [324, 238] on input "Name of Bank" at bounding box center [288, 255] width 332 height 34
type input "CAPITEC BANK LIMITED"
type input "CAPITEC BANK CPC"
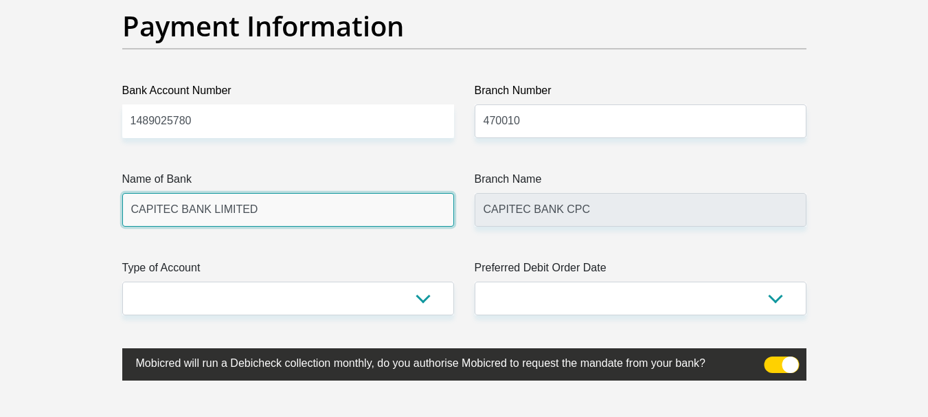
scroll to position [3296, 0]
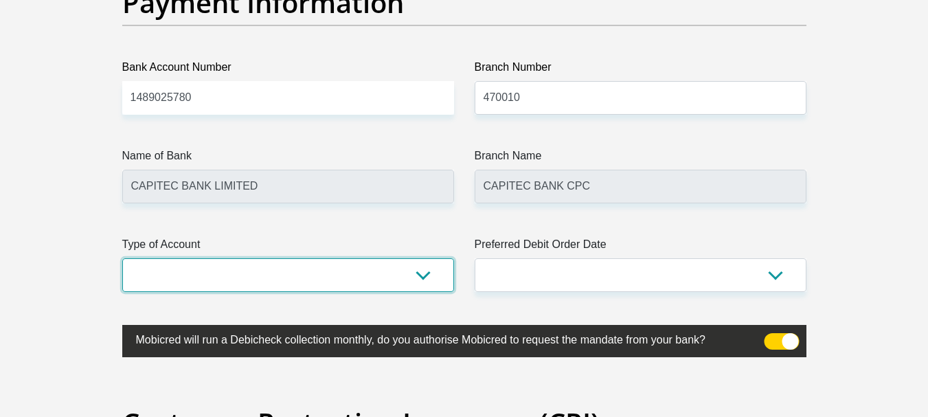
click at [352, 279] on select "Cheque Savings" at bounding box center [288, 275] width 332 height 34
select select "SAV"
click at [122, 258] on select "Cheque Savings" at bounding box center [288, 275] width 332 height 34
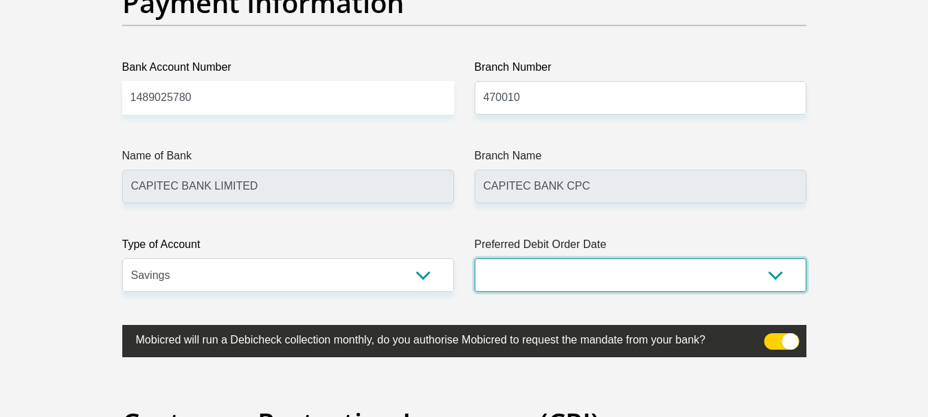
click at [544, 264] on select "1st 2nd 3rd 4th 5th 7th 18th 19th 20th 21st 22nd 23rd 24th 25th 26th 27th 28th …" at bounding box center [640, 275] width 332 height 34
select select "18"
click at [474, 258] on select "1st 2nd 3rd 4th 5th 7th 18th 19th 20th 21st 22nd 23rd 24th 25th 26th 27th 28th …" at bounding box center [640, 275] width 332 height 34
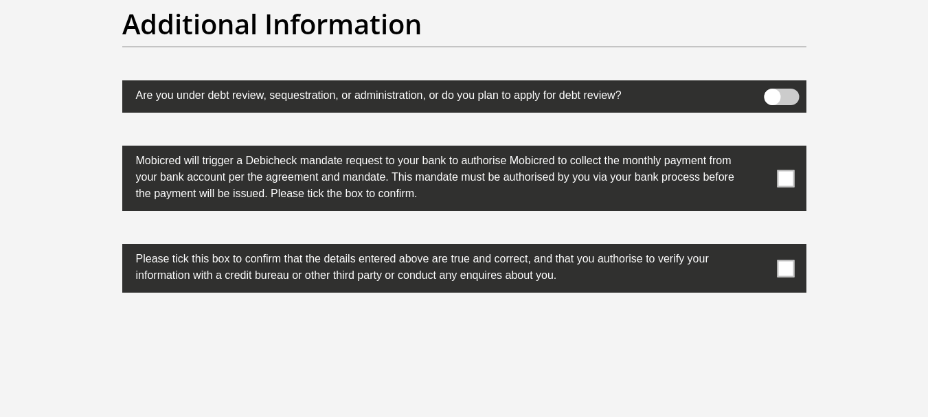
scroll to position [4394, 0]
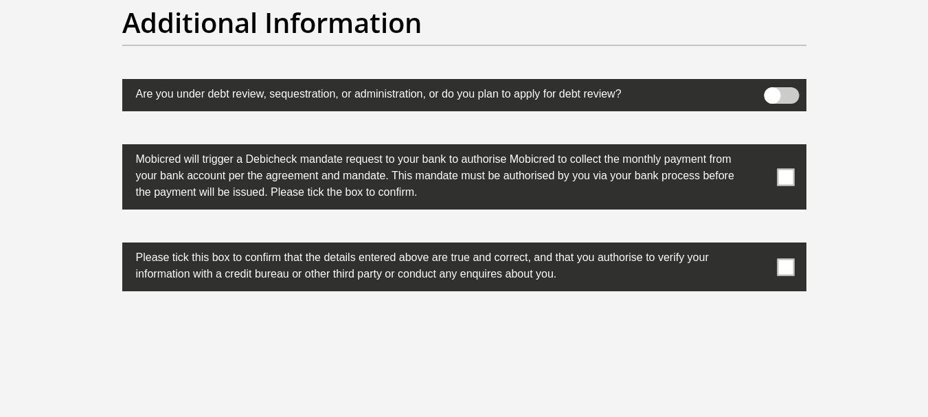
click at [776, 171] on label at bounding box center [464, 176] width 684 height 65
click at [758, 148] on input "checkbox" at bounding box center [758, 148] width 0 height 0
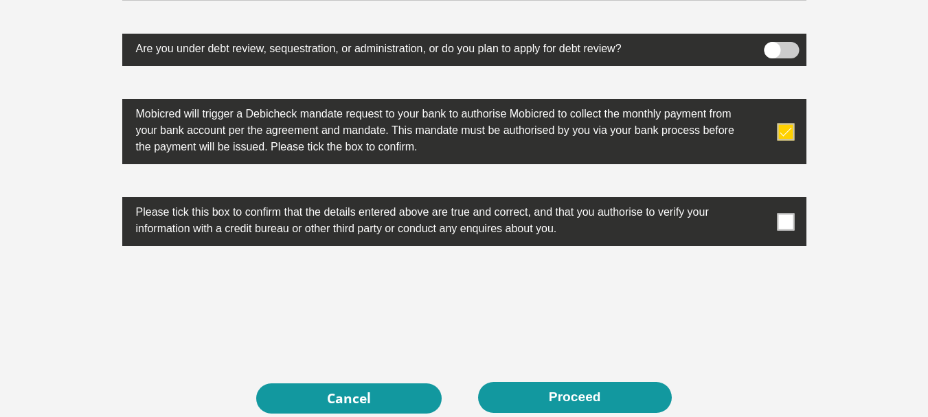
scroll to position [4463, 0]
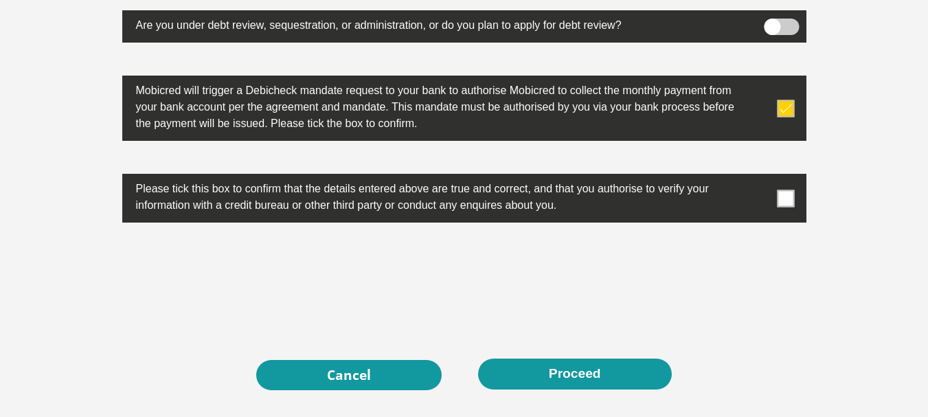
click at [784, 198] on span at bounding box center [785, 198] width 17 height 17
click at [758, 177] on input "checkbox" at bounding box center [758, 177] width 0 height 0
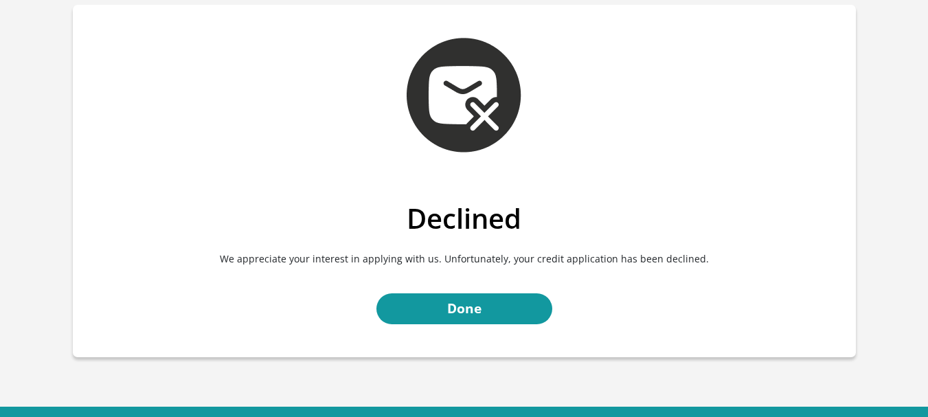
scroll to position [113, 0]
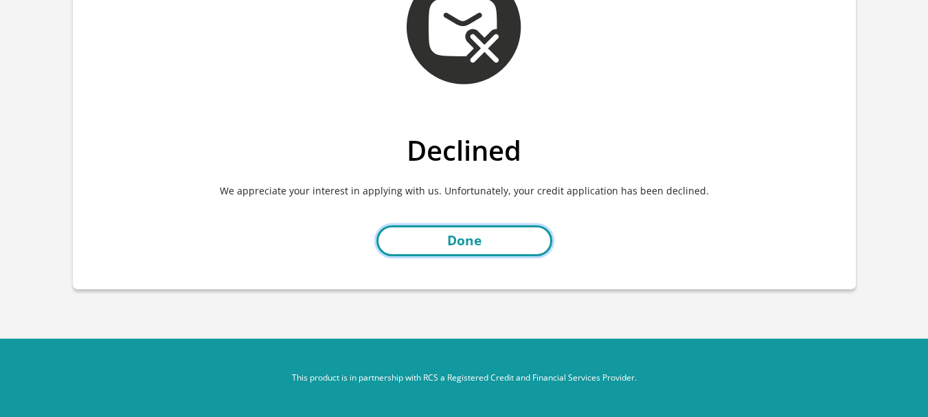
click at [465, 242] on link "Done" at bounding box center [464, 240] width 176 height 31
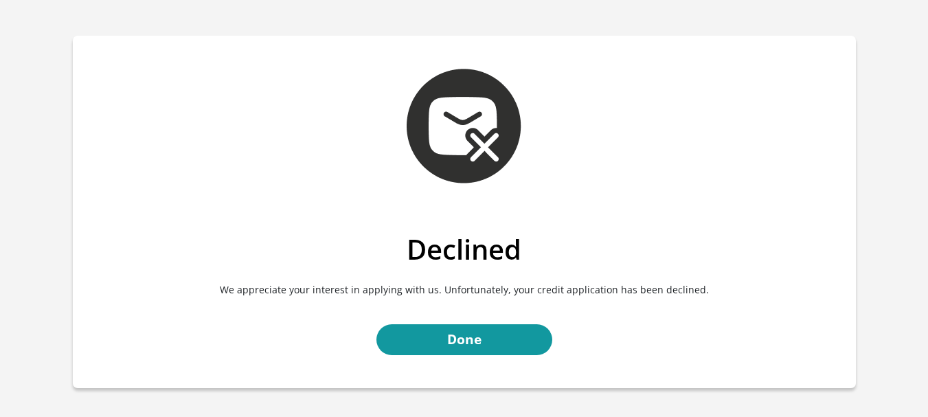
scroll to position [0, 0]
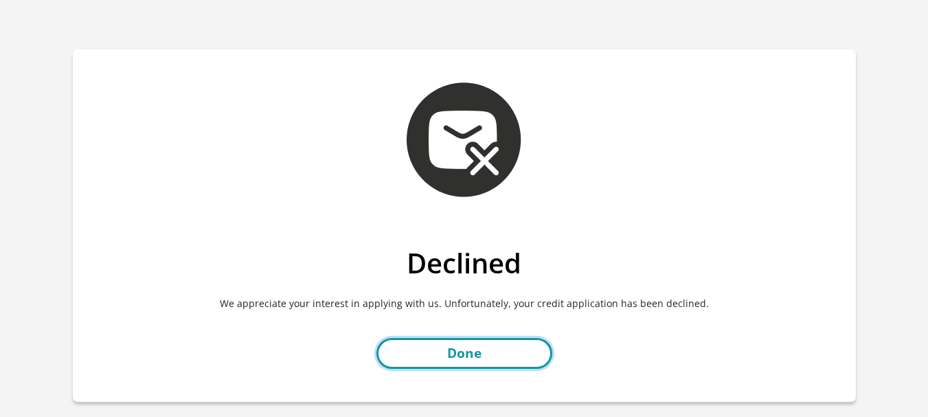
click at [508, 356] on link "Done" at bounding box center [464, 353] width 176 height 31
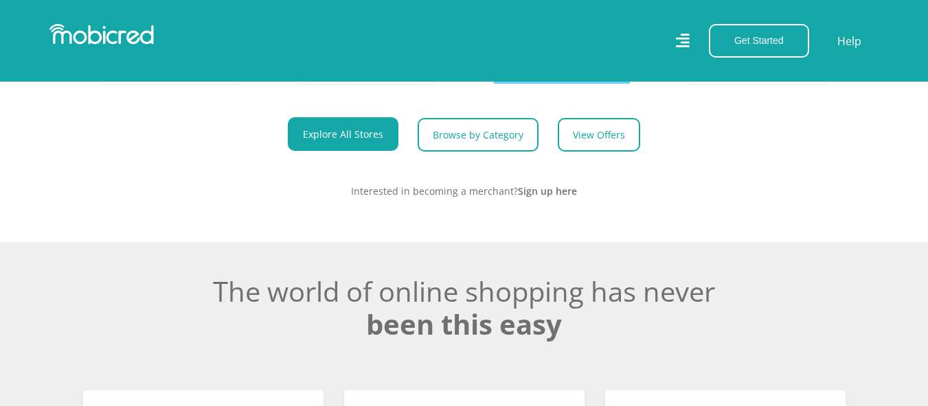
scroll to position [687, 0]
